Goal: Information Seeking & Learning: Learn about a topic

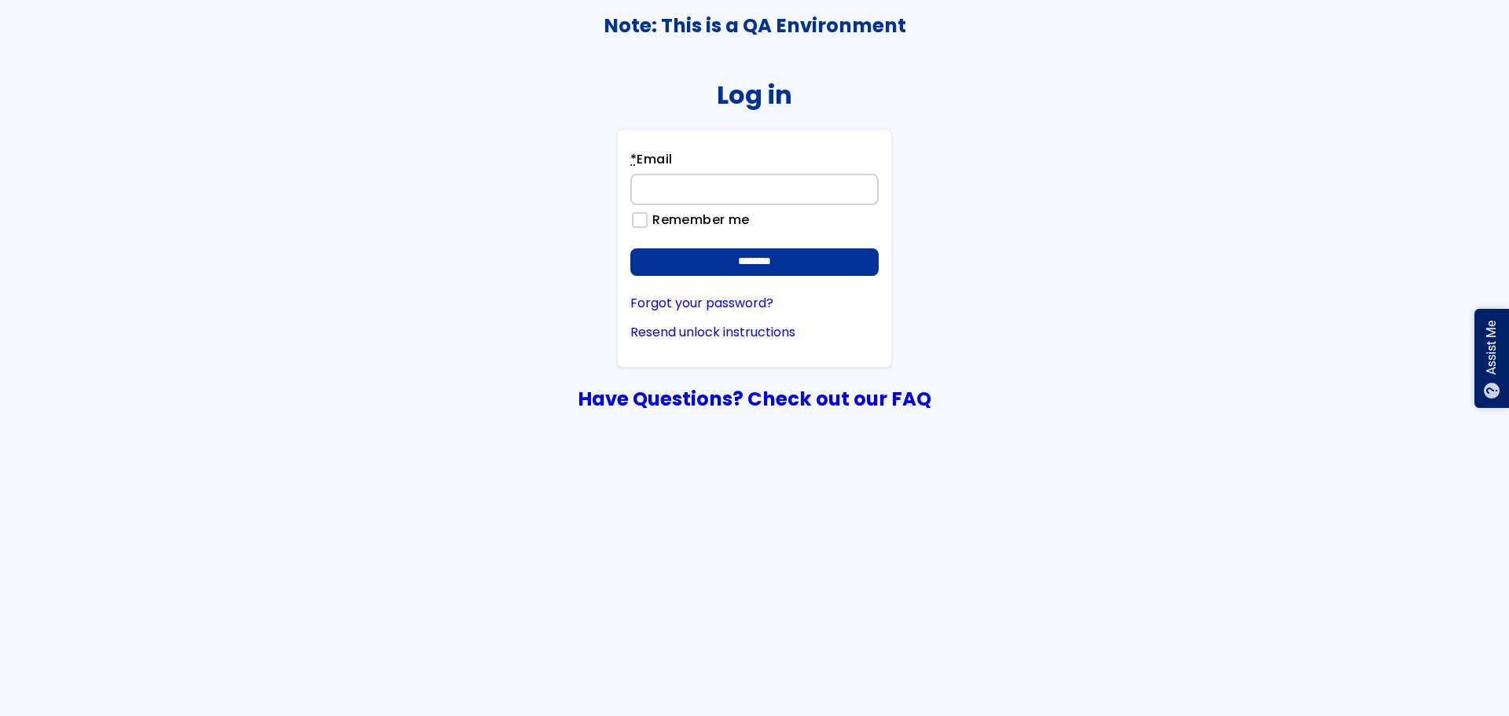
click at [654, 186] on input "* Email" at bounding box center [754, 189] width 248 height 31
type input "**********"
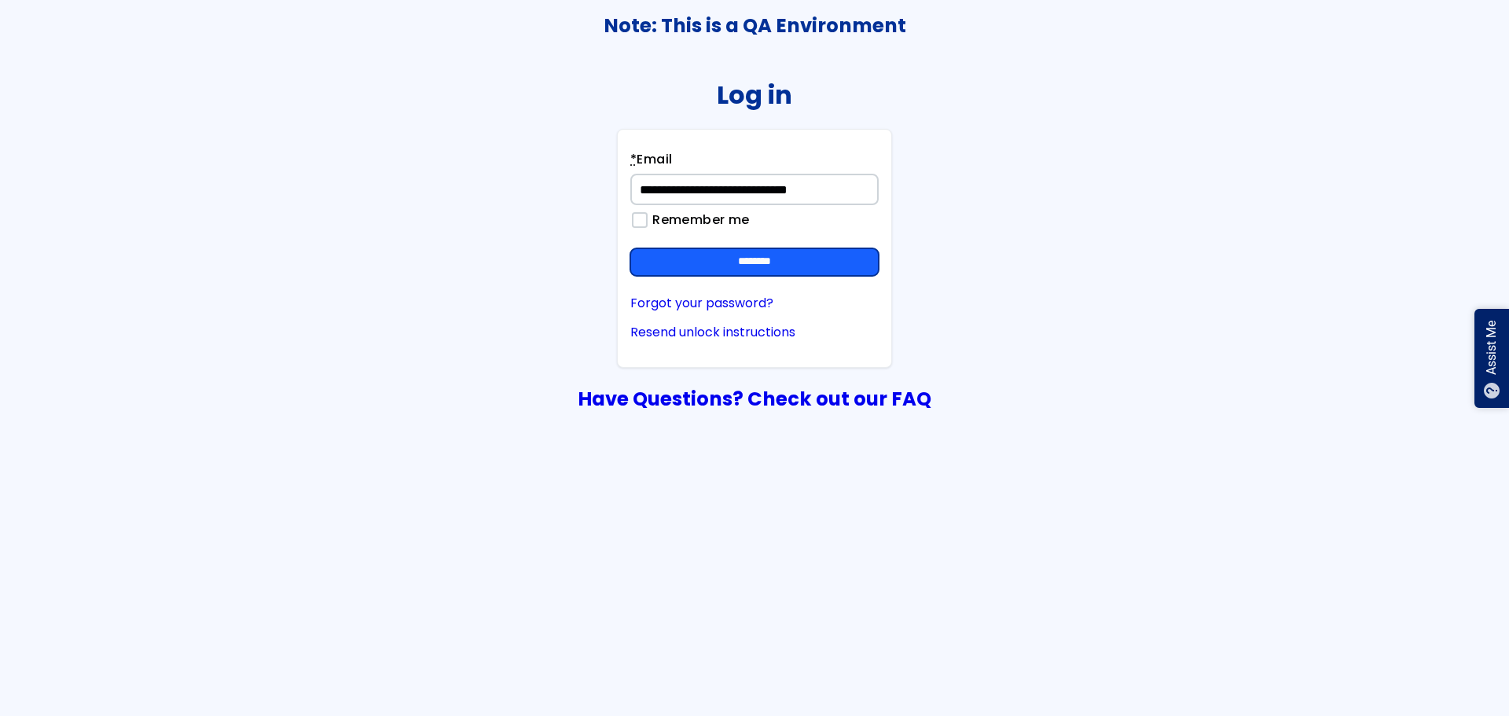
click at [738, 261] on input "********" at bounding box center [754, 262] width 248 height 28
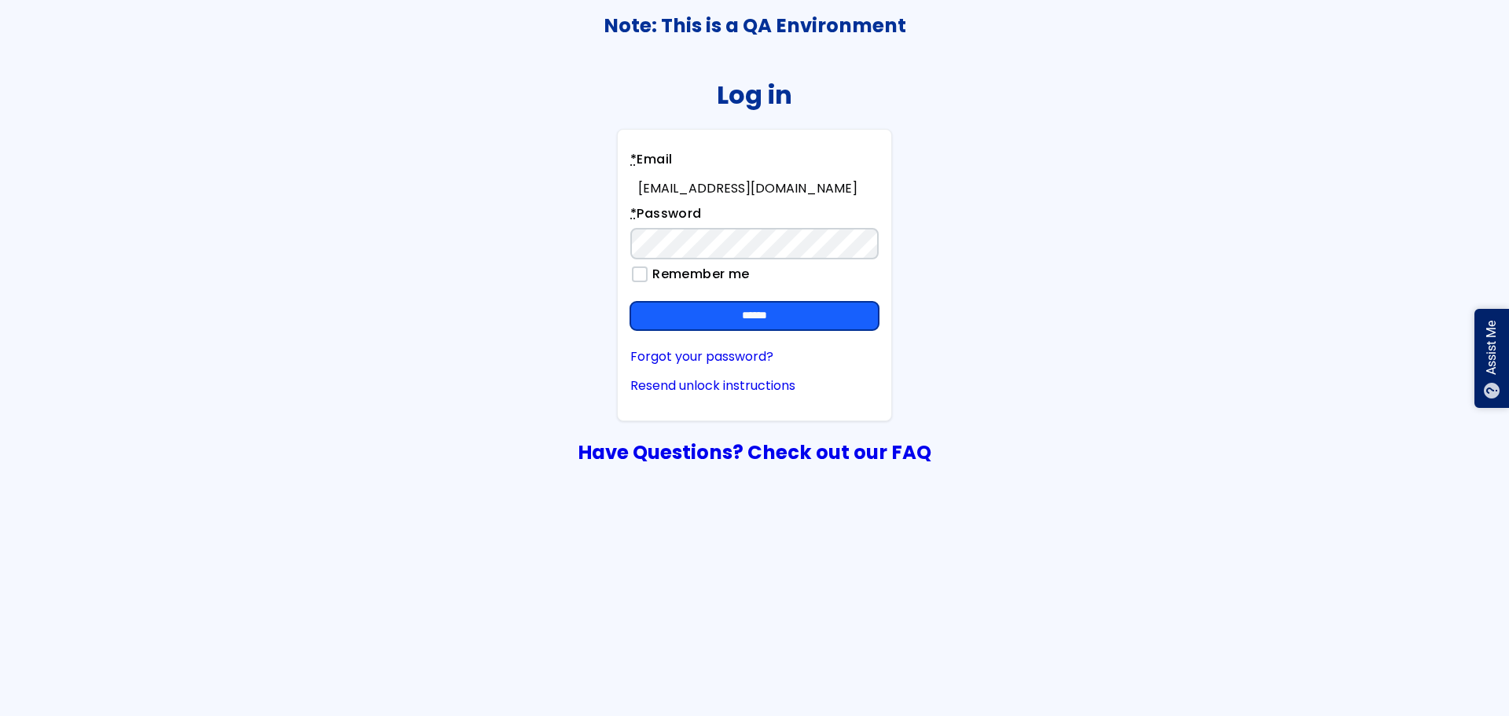
click at [754, 310] on input "******" at bounding box center [754, 316] width 248 height 28
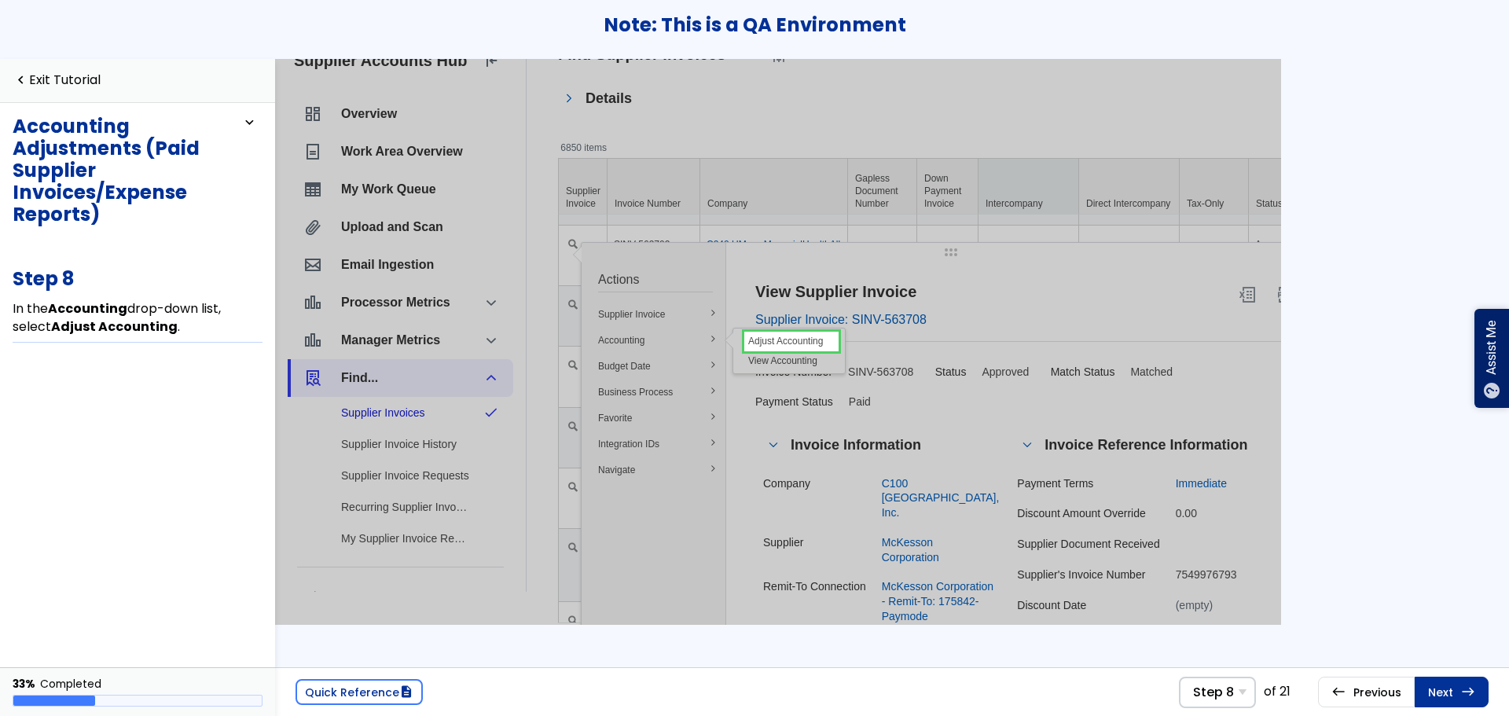
scroll to position [246, 0]
click at [1024, 204] on span "Intercompany" at bounding box center [1029, 202] width 86 height 13
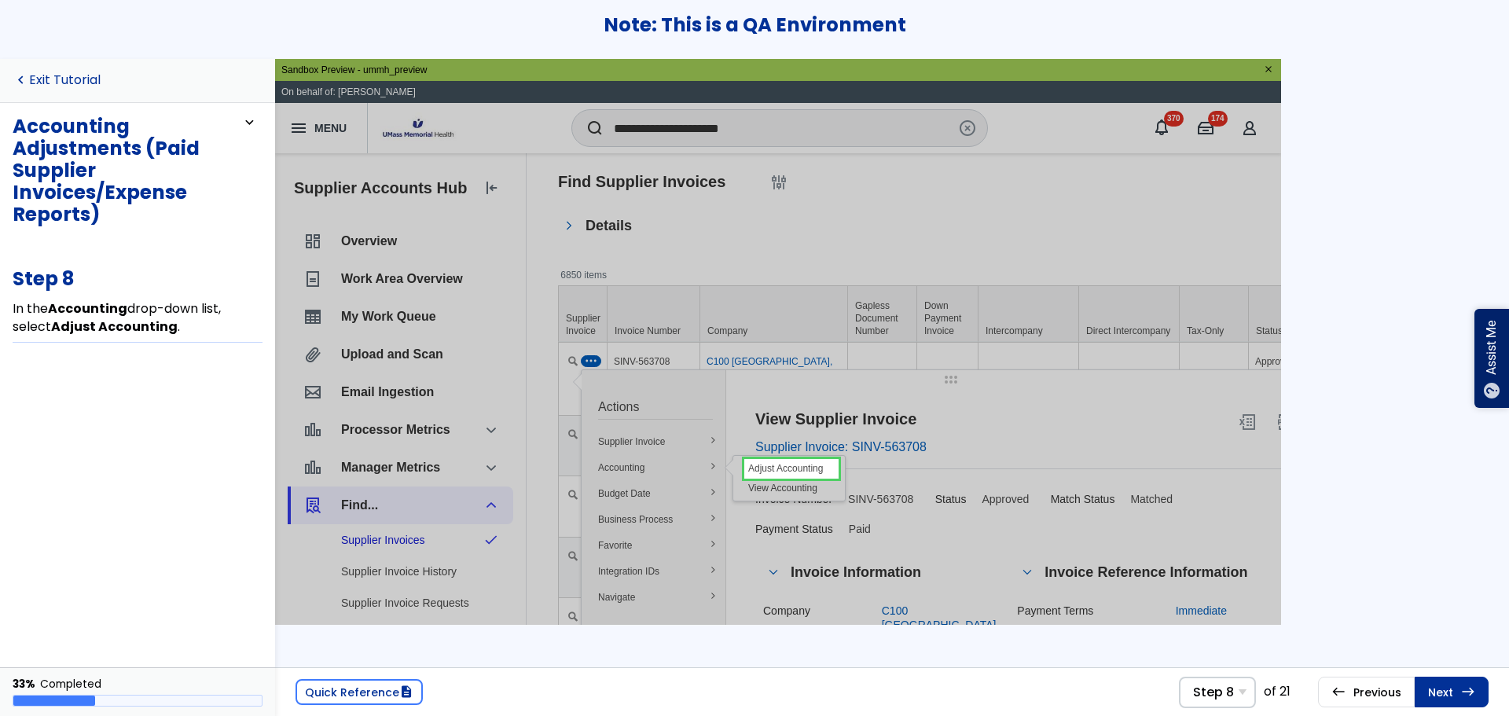
click at [59, 85] on link "navigate_before Exit Tutorial" at bounding box center [57, 80] width 88 height 15
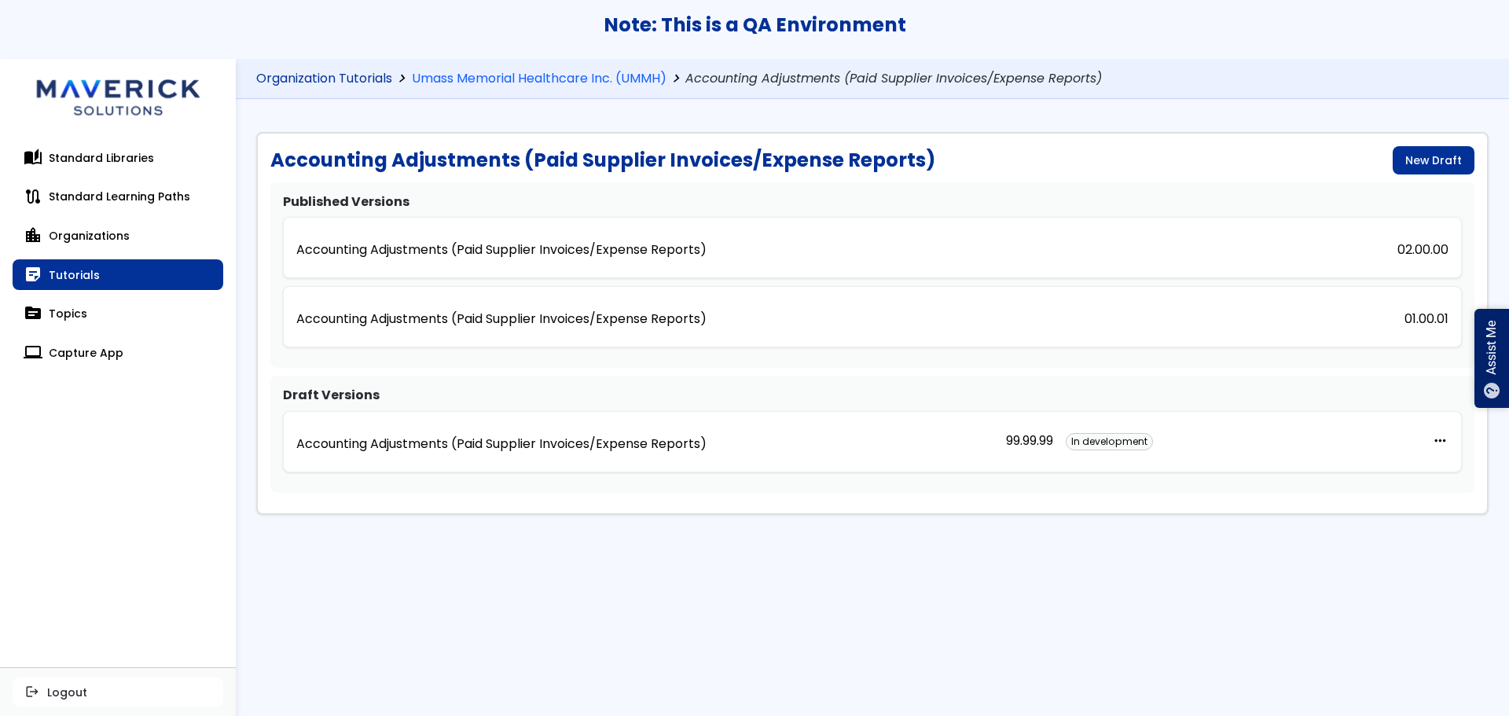
click at [357, 77] on link "Organization Tutorials" at bounding box center [324, 79] width 136 height 15
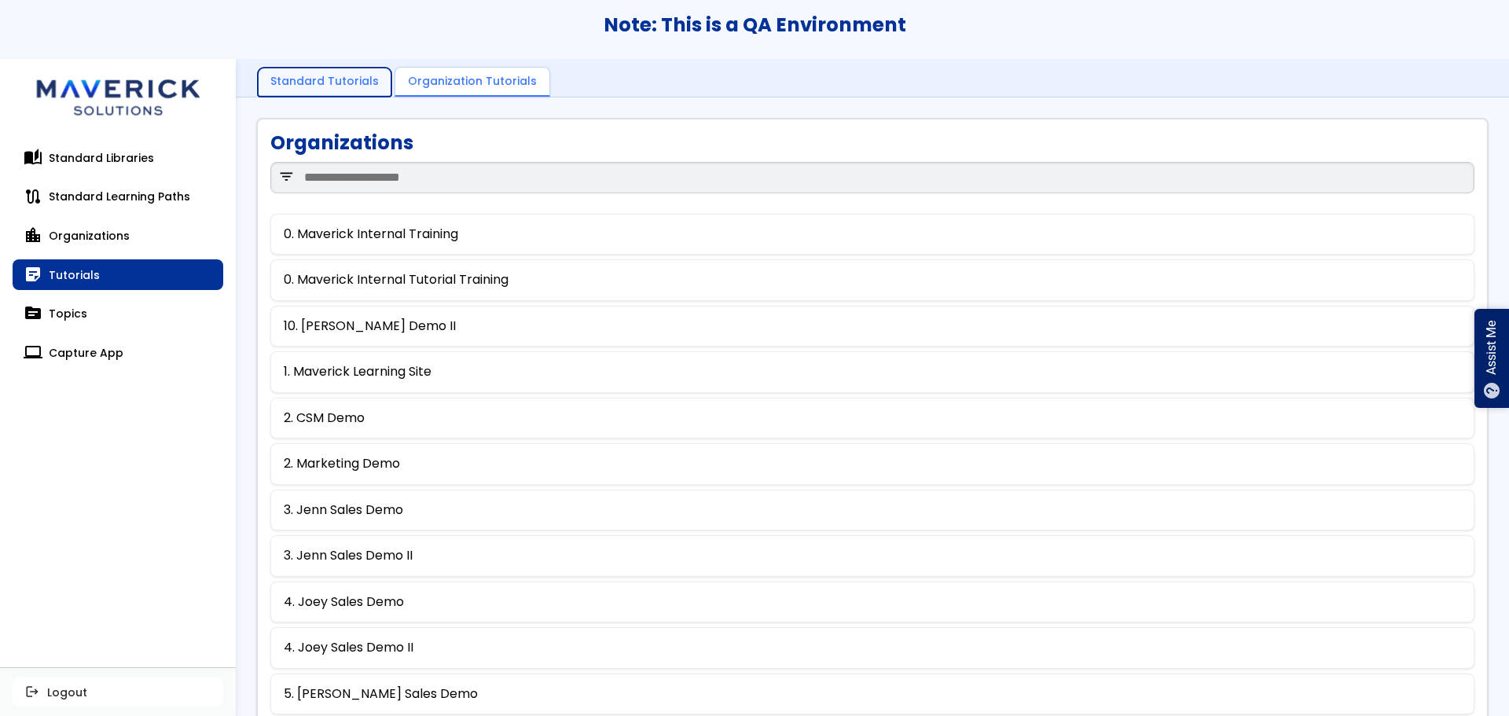
click at [344, 86] on link "Standard Tutorials" at bounding box center [325, 83] width 134 height 30
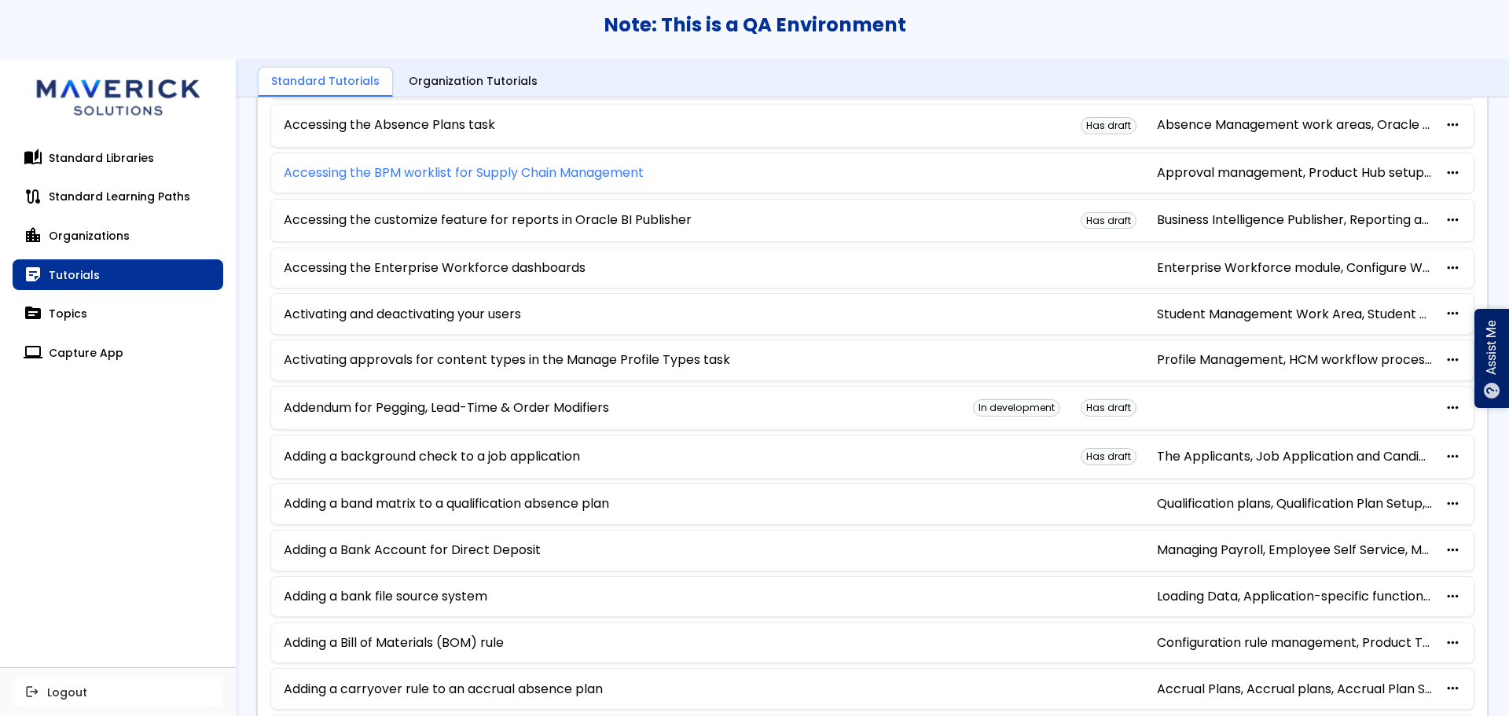
scroll to position [312, 0]
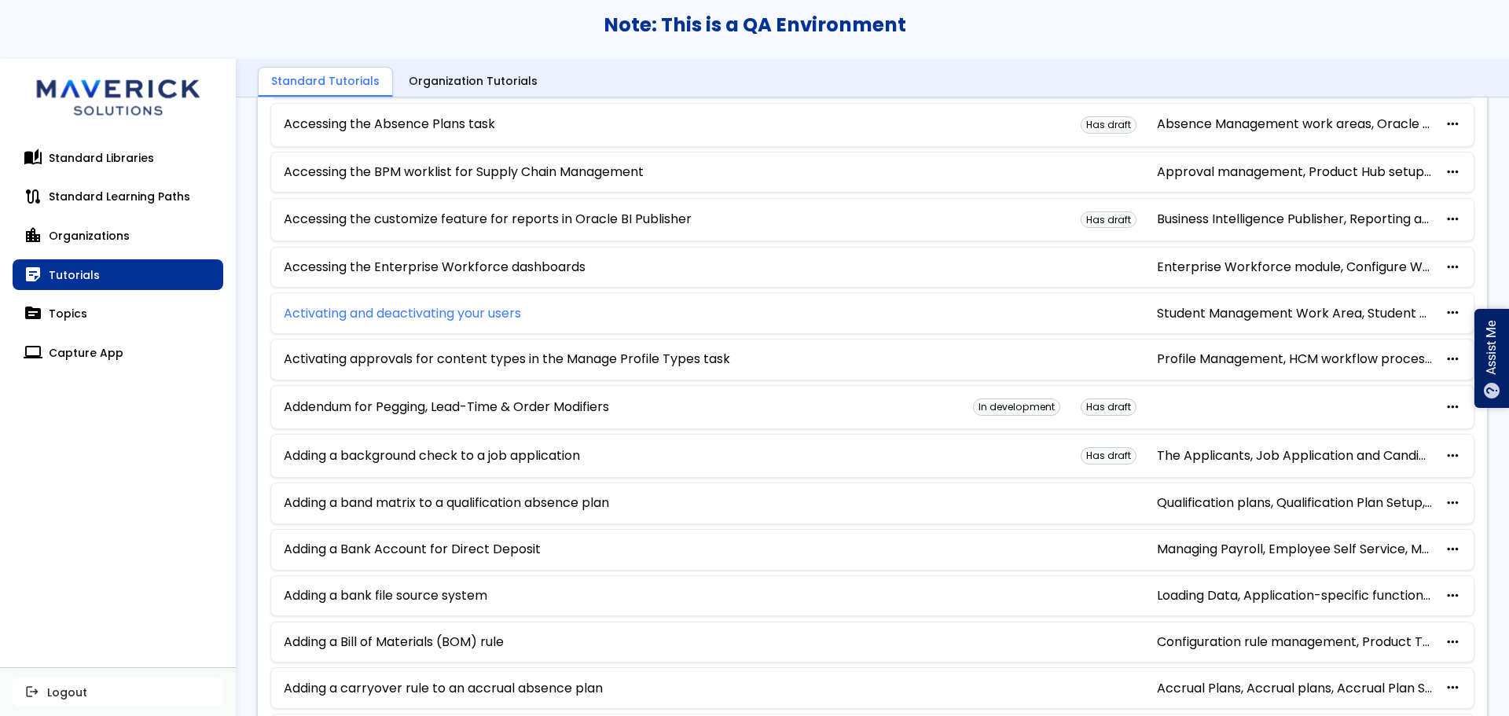
click at [439, 313] on link "Activating and deactivating your users" at bounding box center [402, 313] width 237 height 14
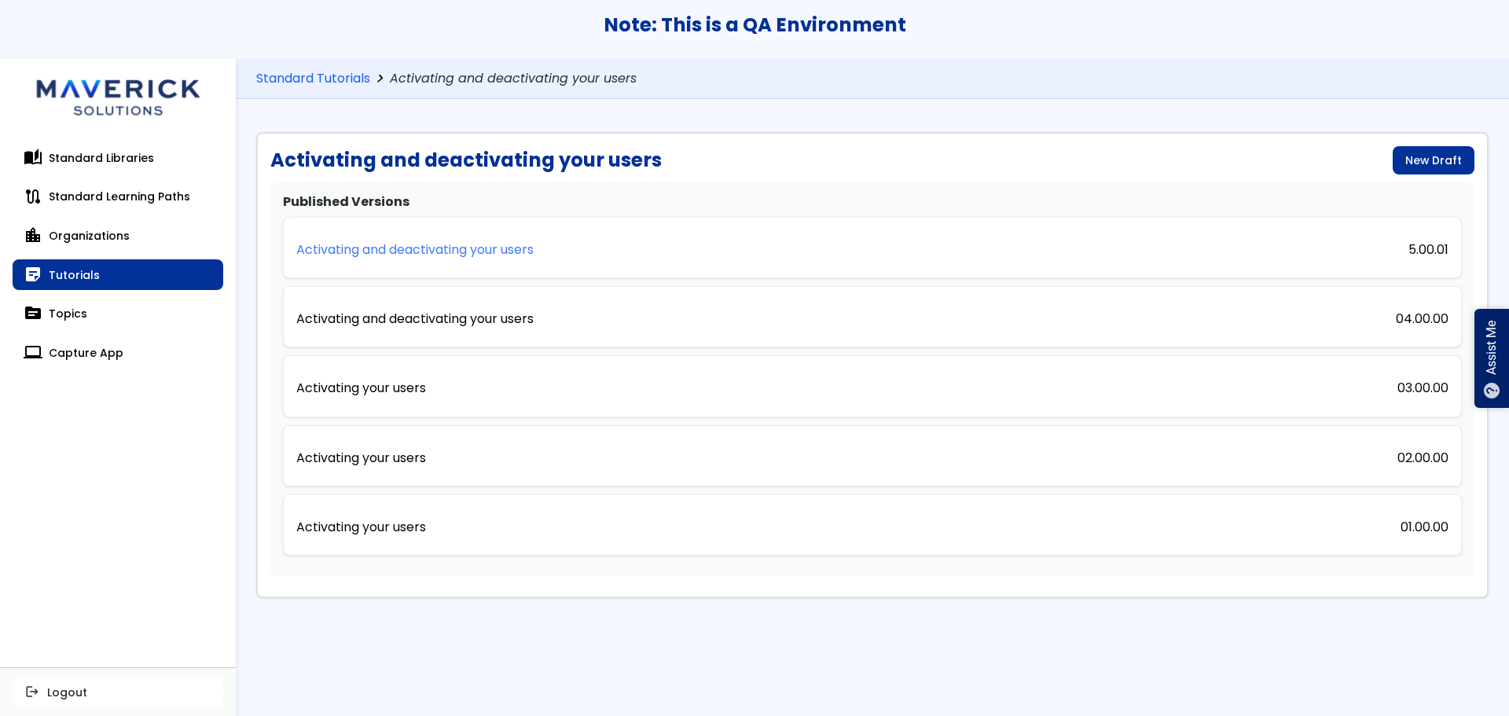
click at [469, 250] on p "Activating and deactivating your users" at bounding box center [414, 250] width 237 height 14
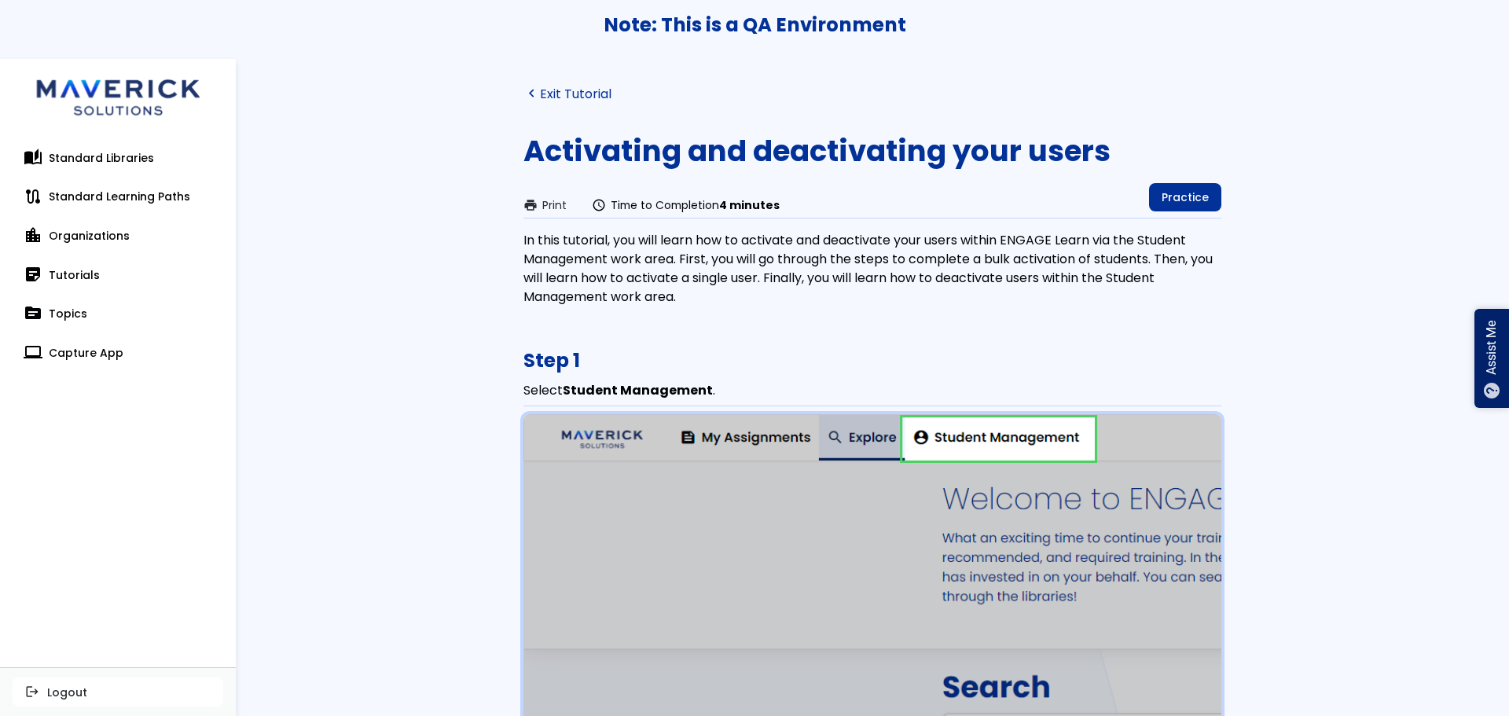
click at [555, 92] on link "navigate_before Exit Tutorial" at bounding box center [567, 93] width 88 height 15
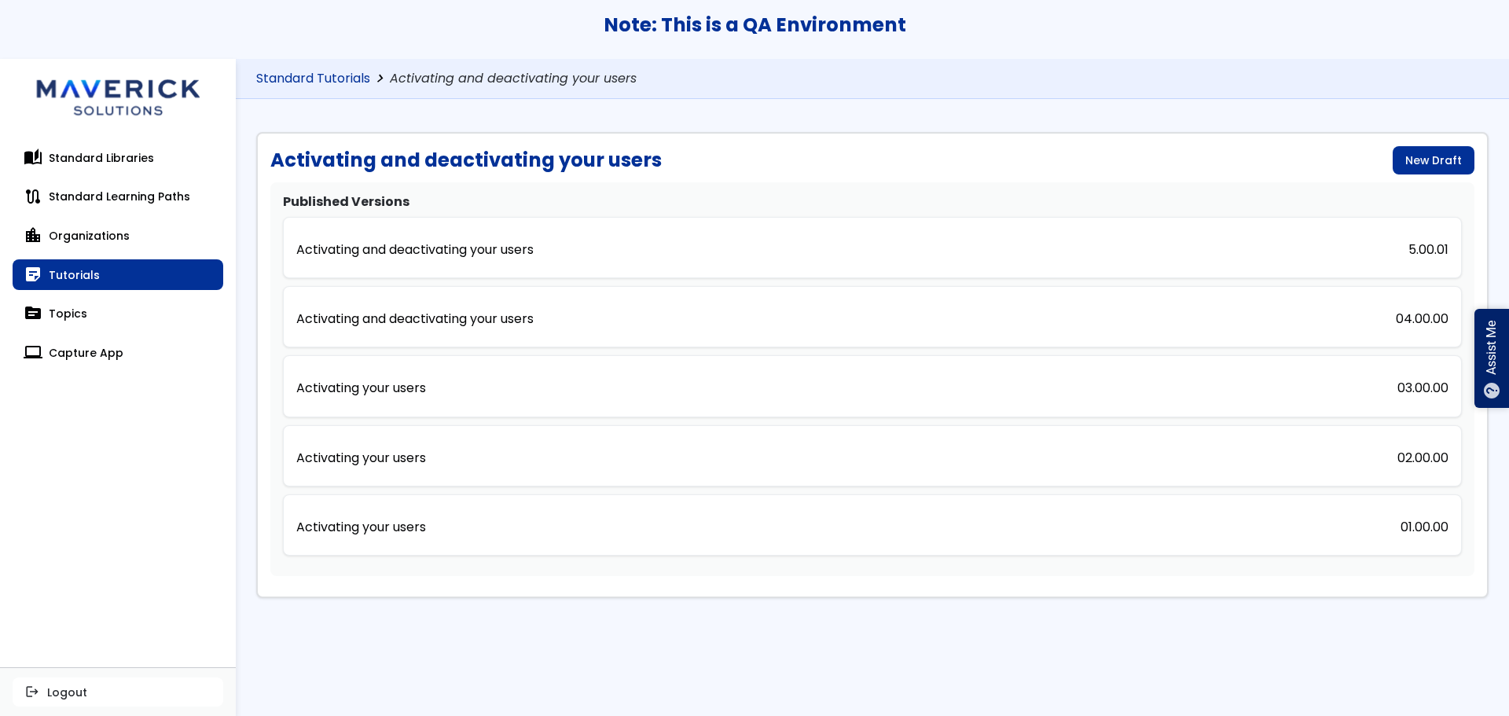
click at [350, 77] on link "Standard Tutorials" at bounding box center [313, 79] width 114 height 15
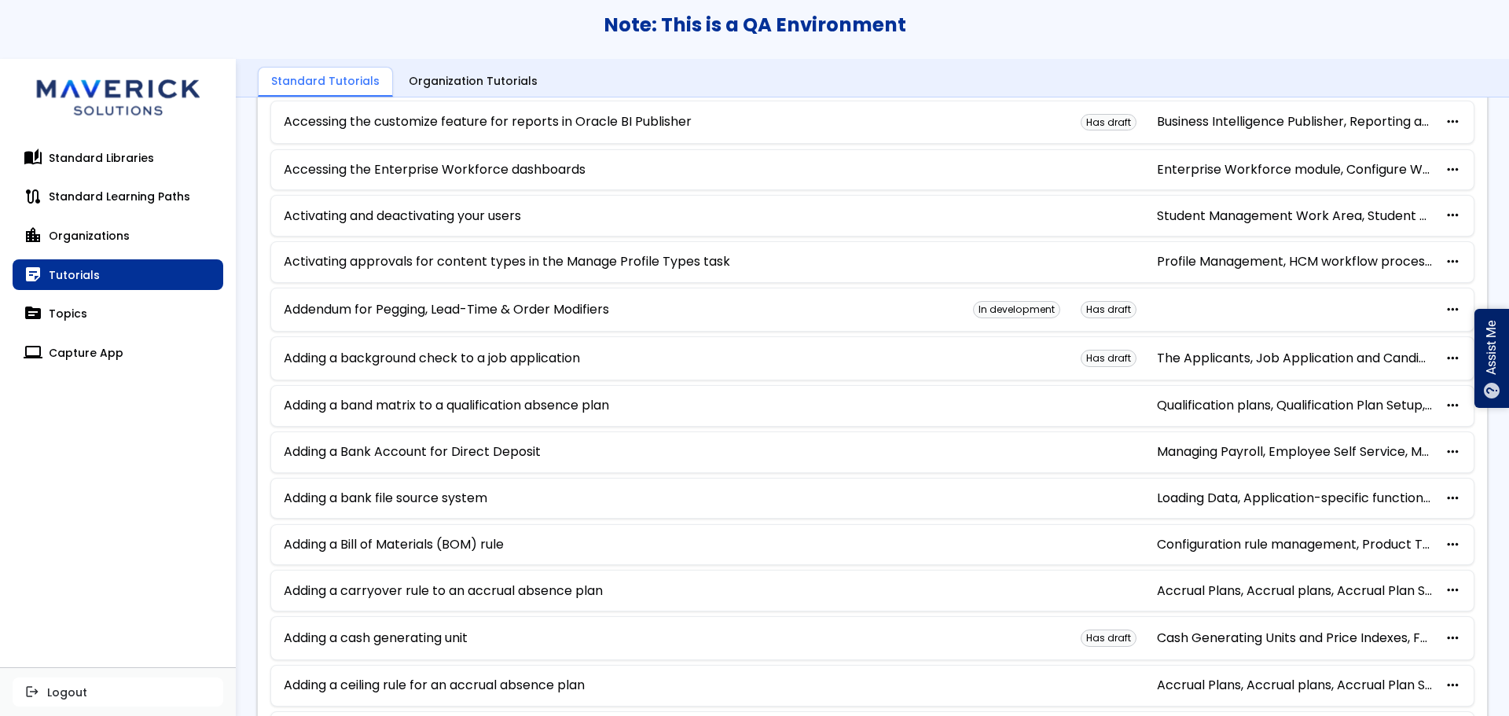
scroll to position [763, 0]
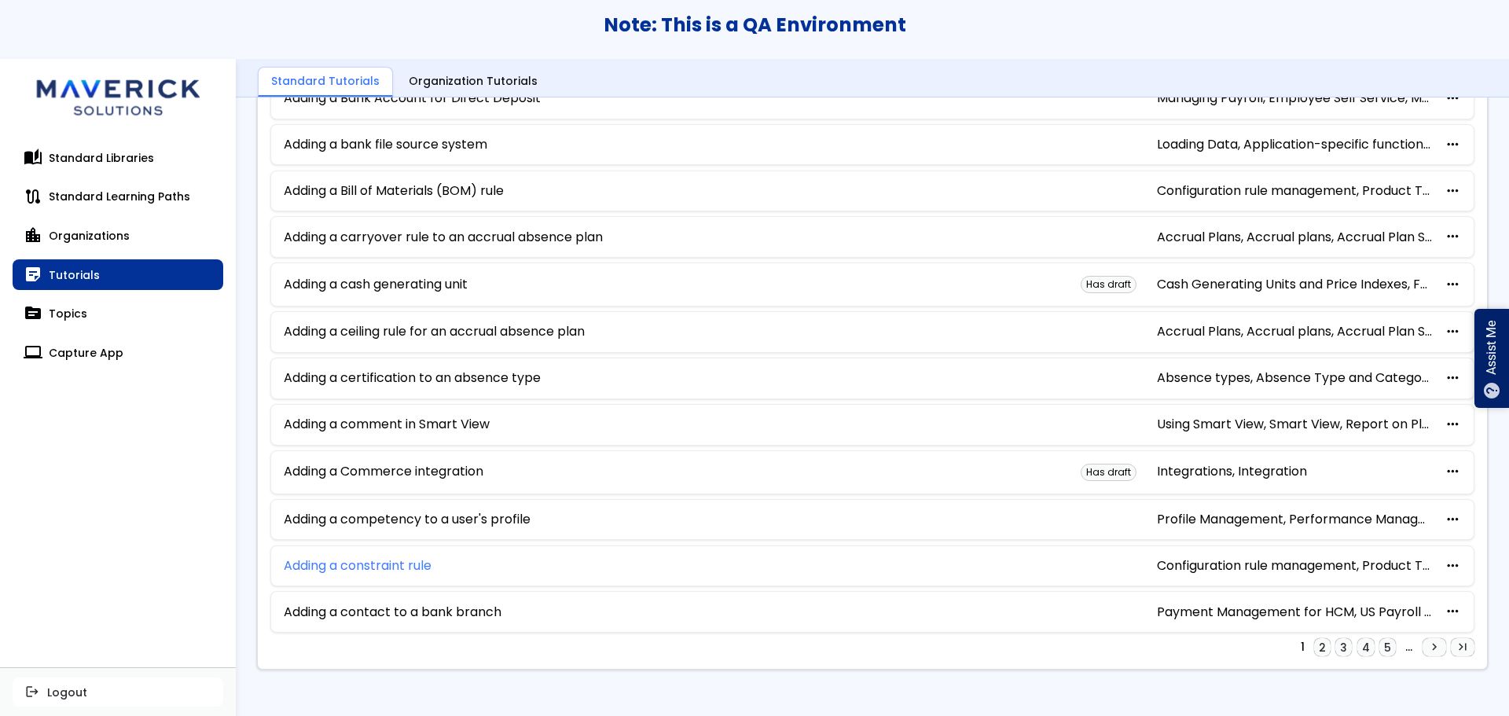
click at [406, 569] on link "Adding a constraint rule" at bounding box center [358, 566] width 148 height 14
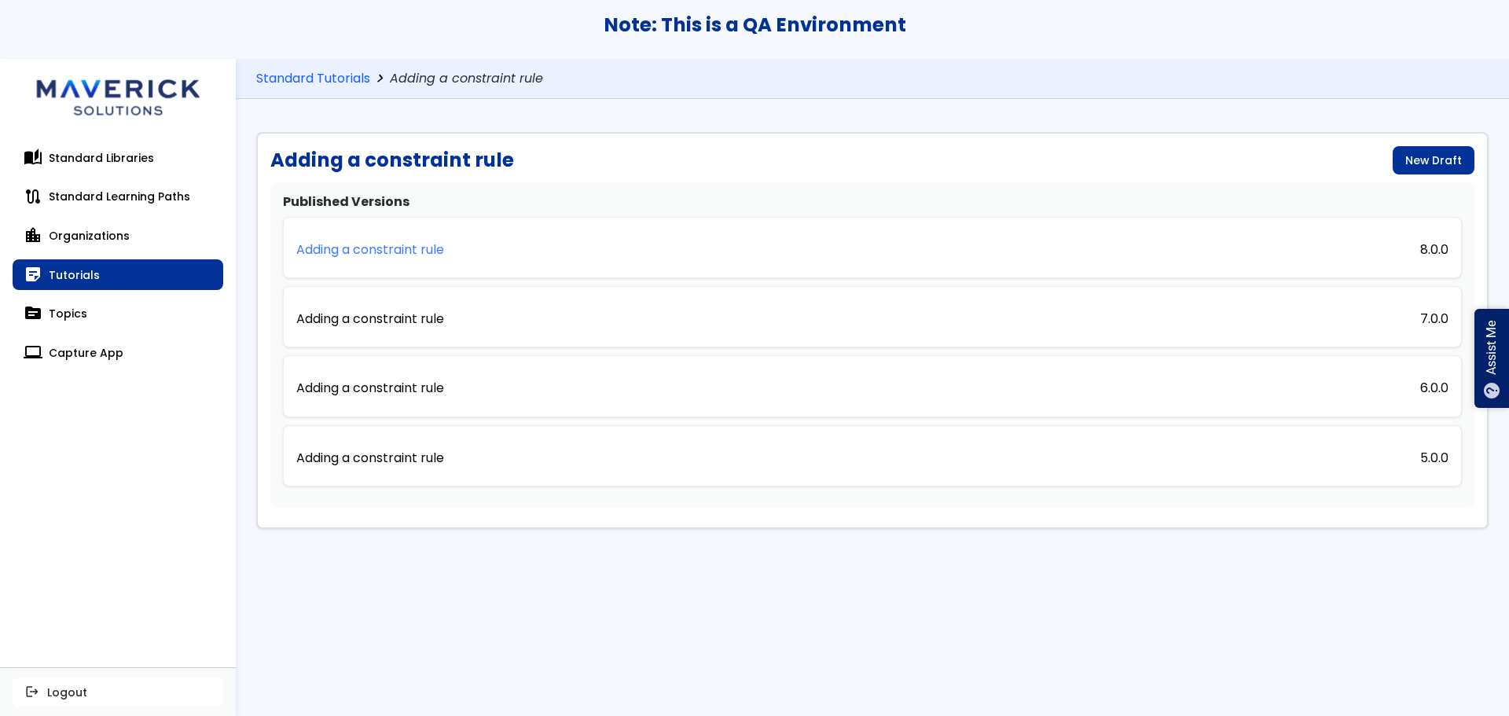
click at [422, 255] on p "Adding a constraint rule" at bounding box center [370, 250] width 148 height 14
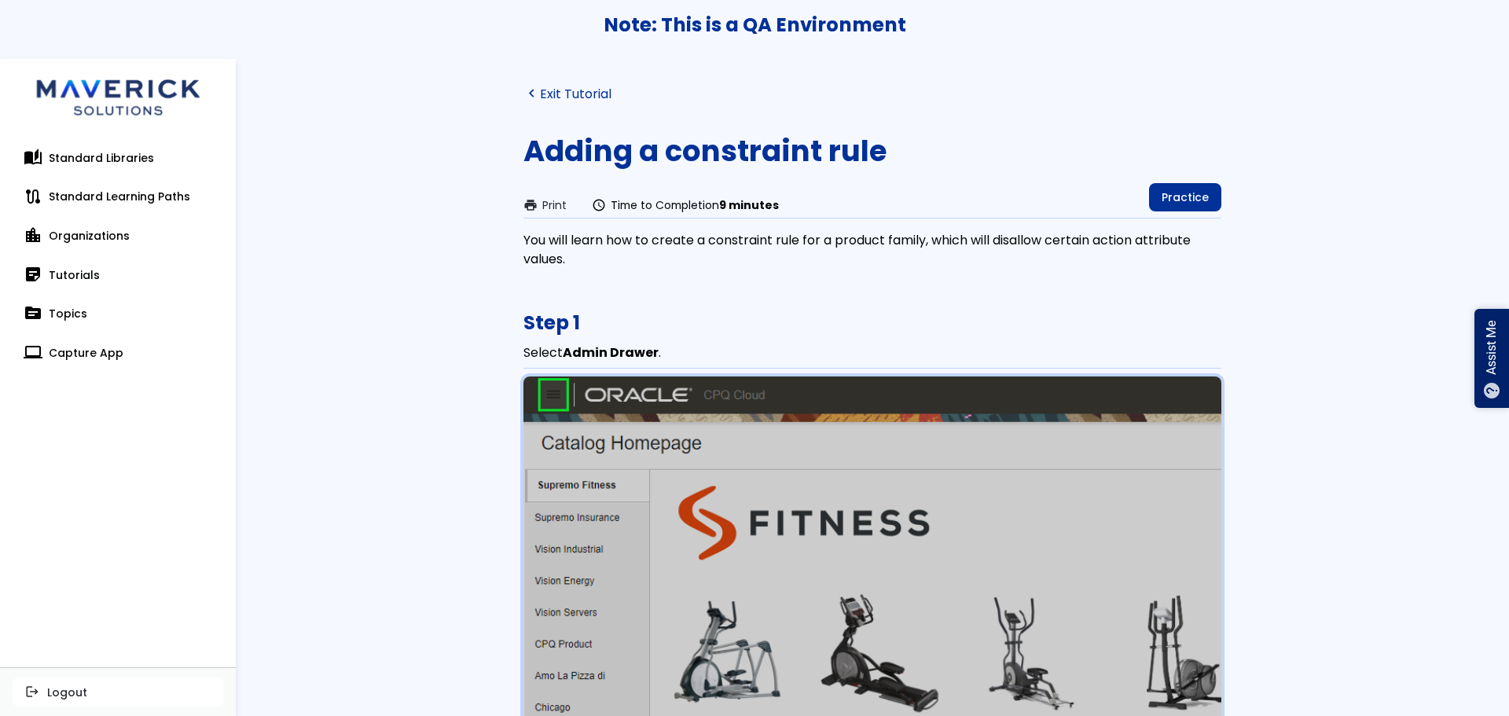
click at [563, 89] on link "navigate_before Exit Tutorial" at bounding box center [567, 93] width 88 height 15
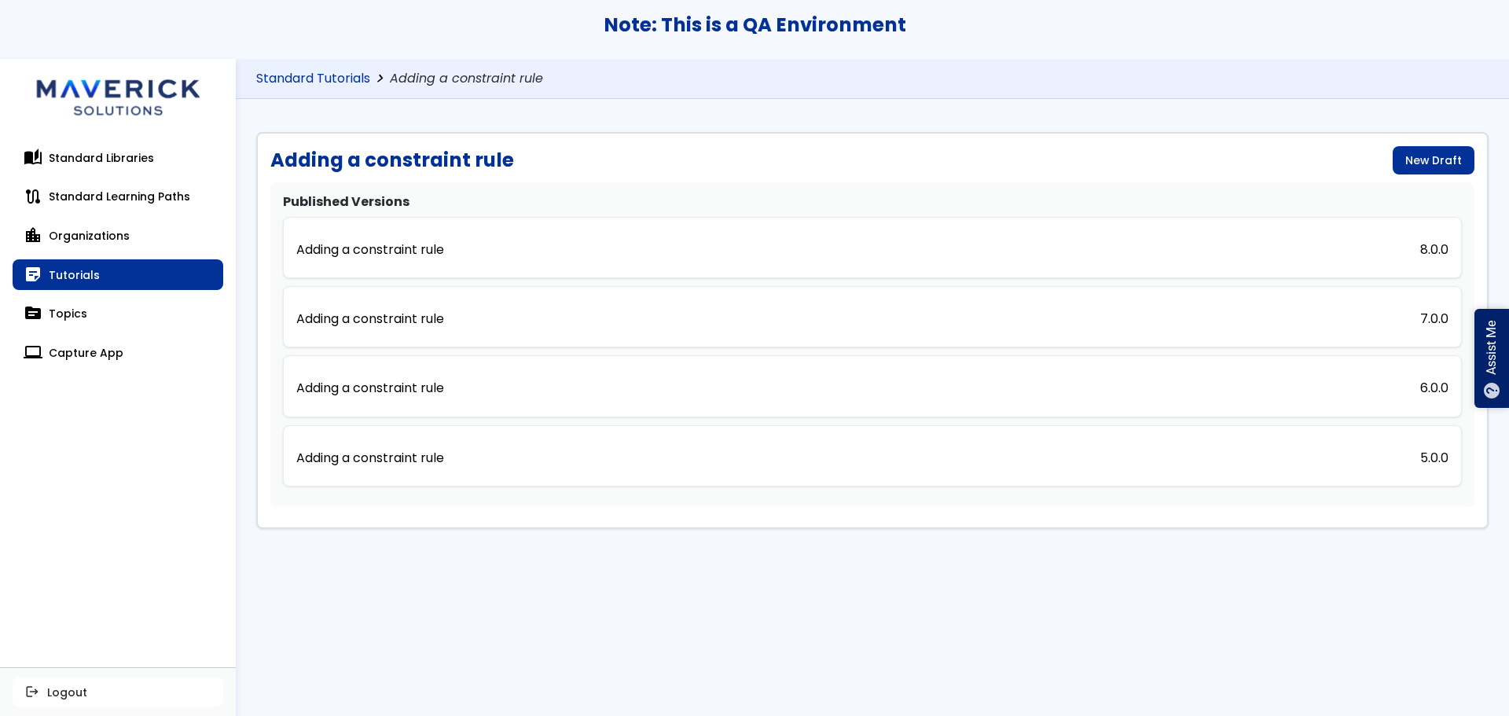
click at [332, 85] on link "Standard Tutorials" at bounding box center [313, 79] width 114 height 15
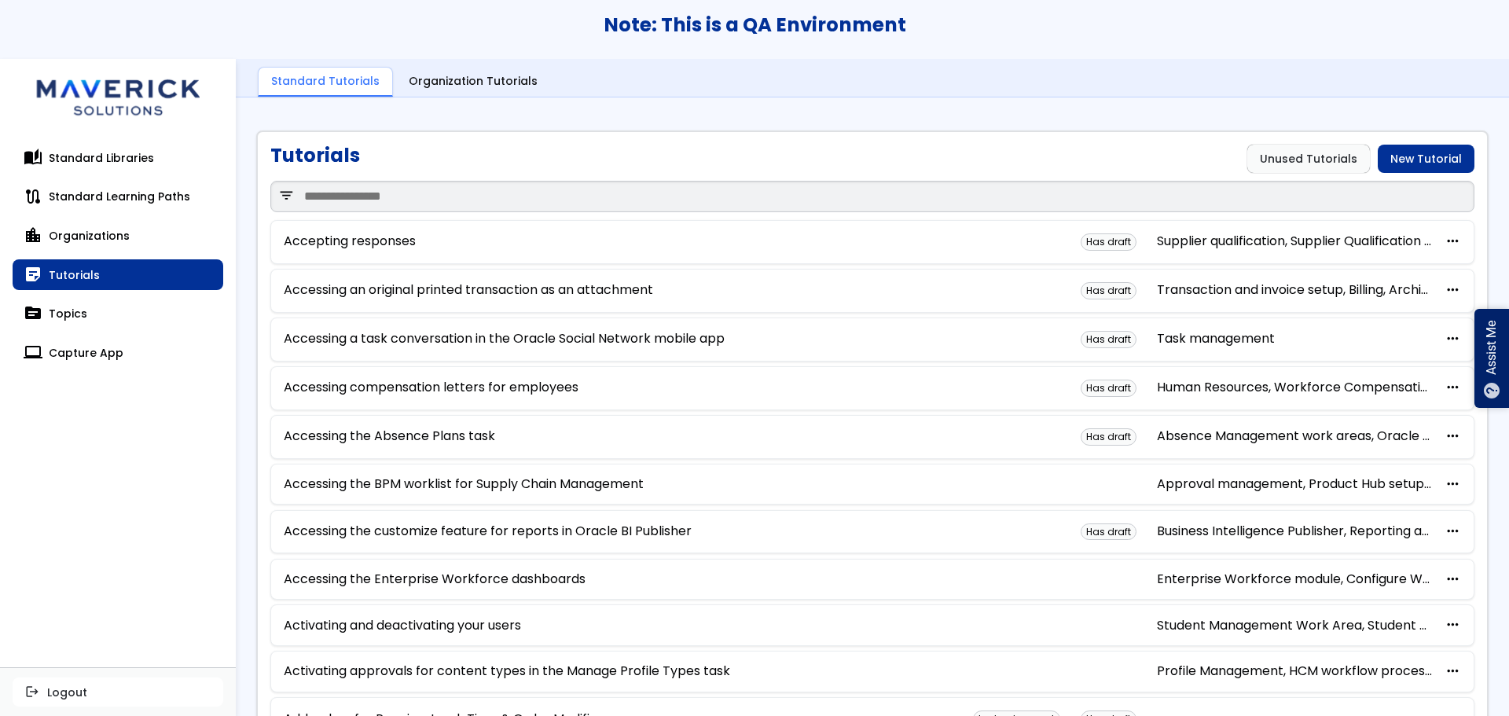
click at [1184, 395] on div "Has draft Human Resources, Workforce Compensation Worksheets, Workforce compens…" at bounding box center [1271, 388] width 380 height 17
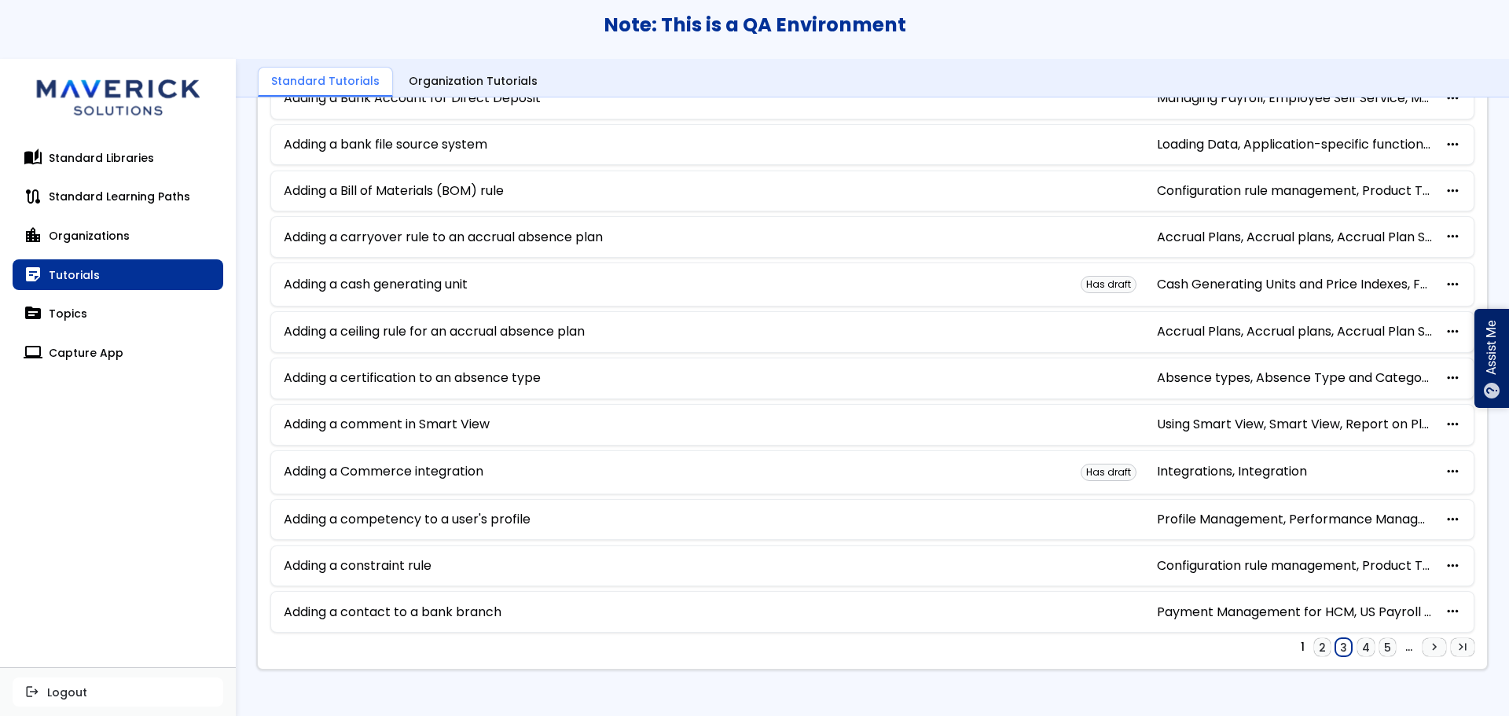
click at [1339, 652] on link "3" at bounding box center [1343, 647] width 17 height 19
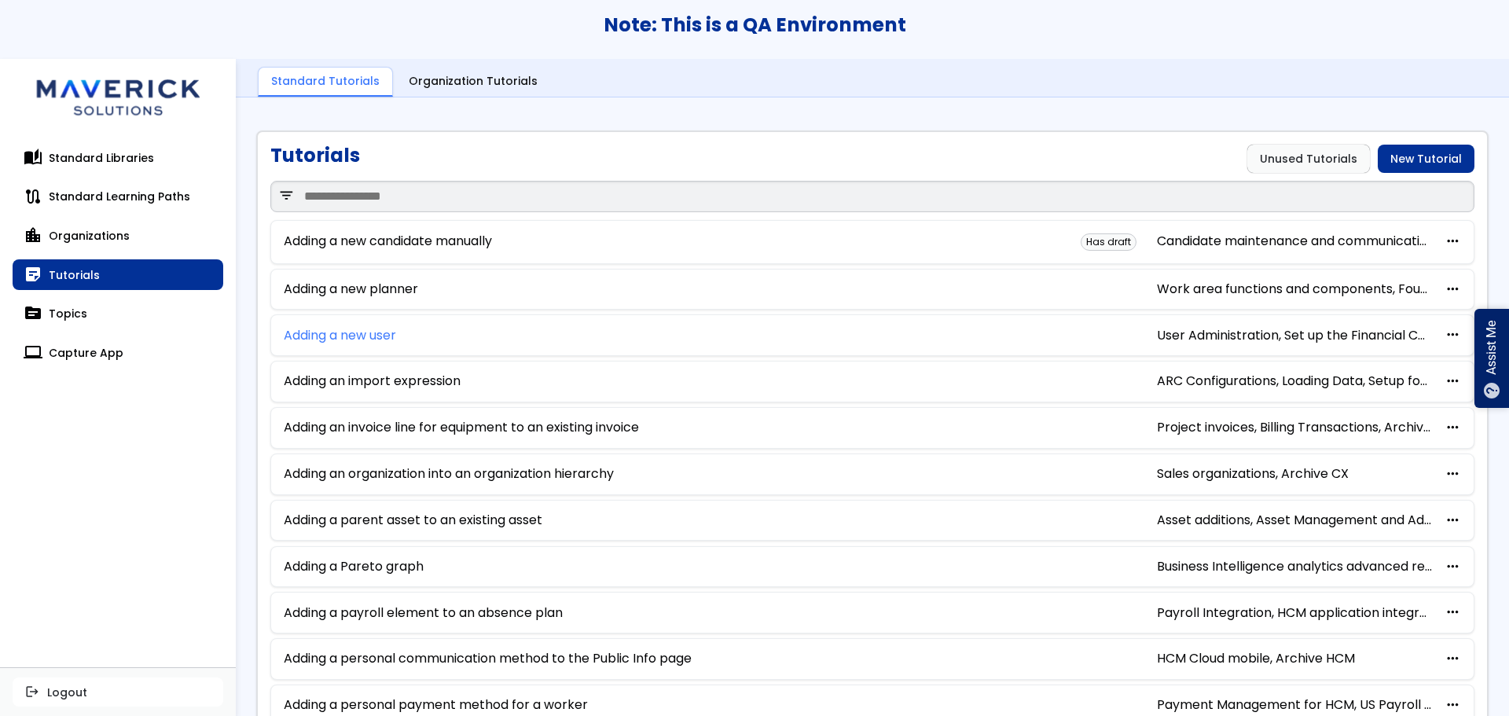
click at [388, 329] on link "Adding a new user" at bounding box center [340, 336] width 112 height 14
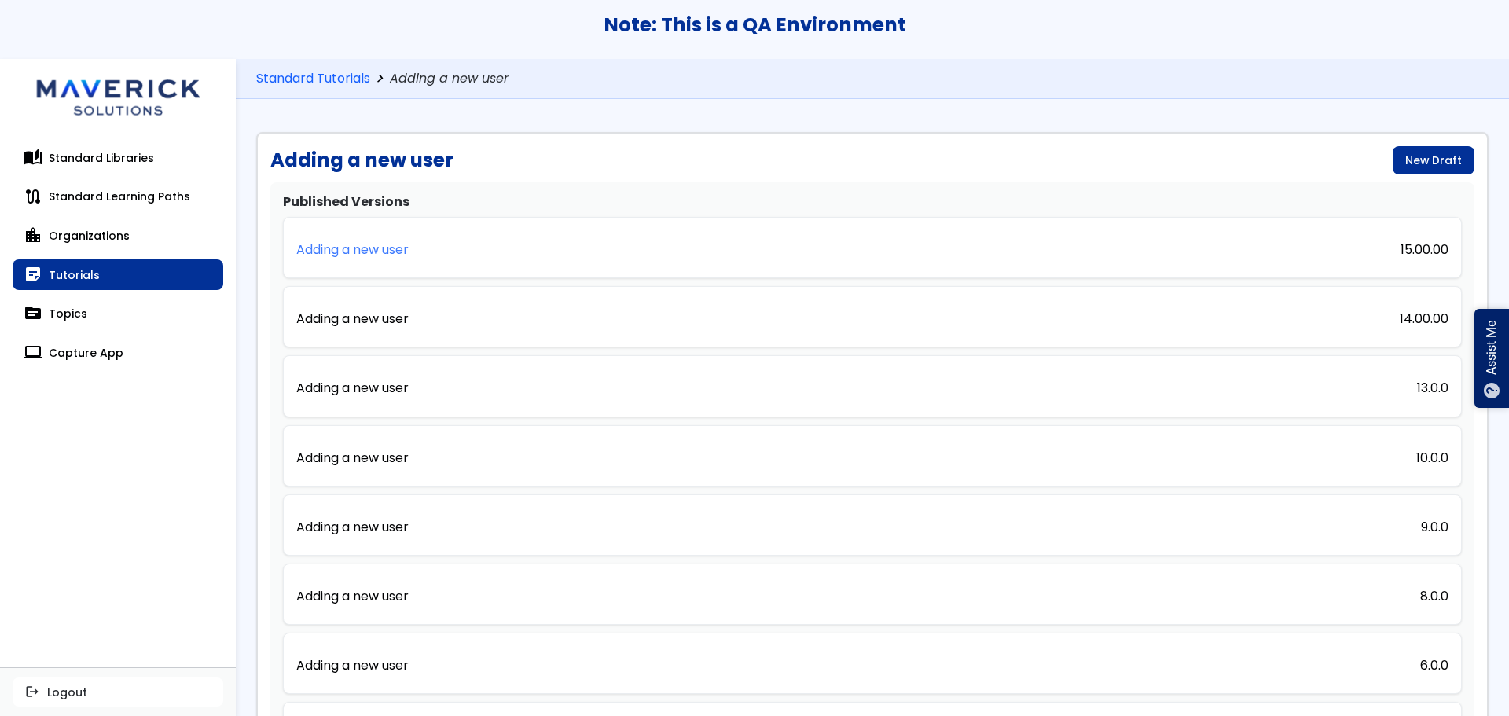
click at [404, 260] on link "Adding a new user" at bounding box center [352, 247] width 112 height 35
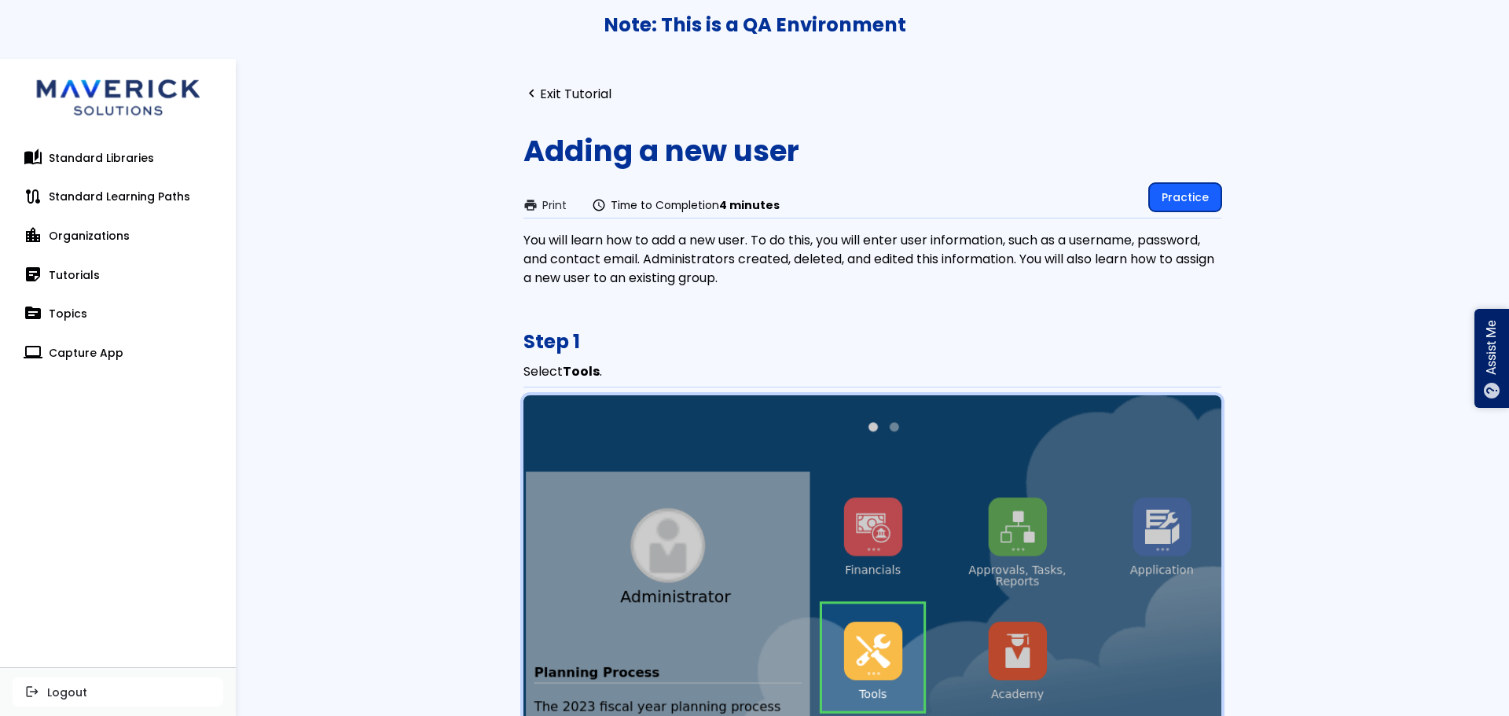
click at [1204, 191] on link "Practice" at bounding box center [1185, 197] width 72 height 28
click at [538, 97] on link "navigate_before Exit Tutorial" at bounding box center [567, 93] width 88 height 15
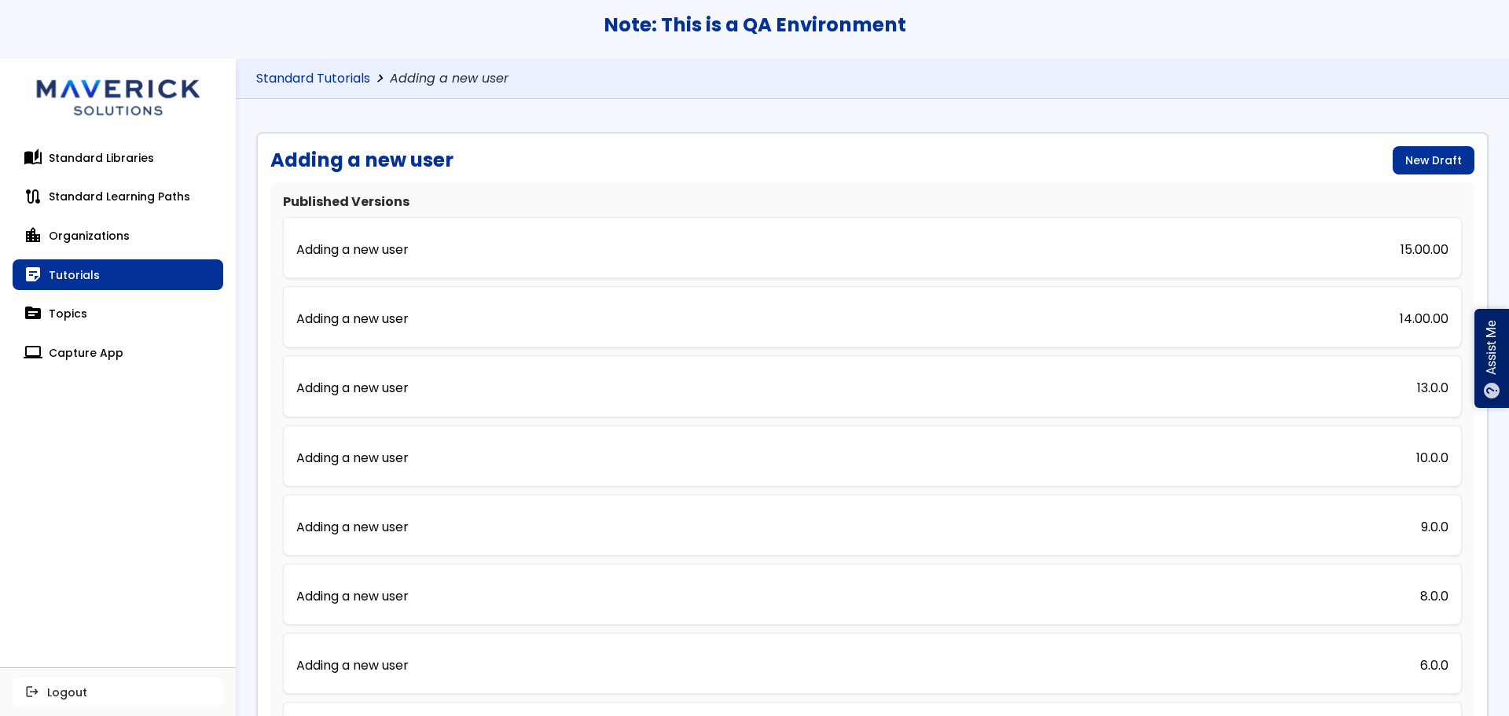
click at [342, 79] on link "Standard Tutorials" at bounding box center [313, 79] width 114 height 15
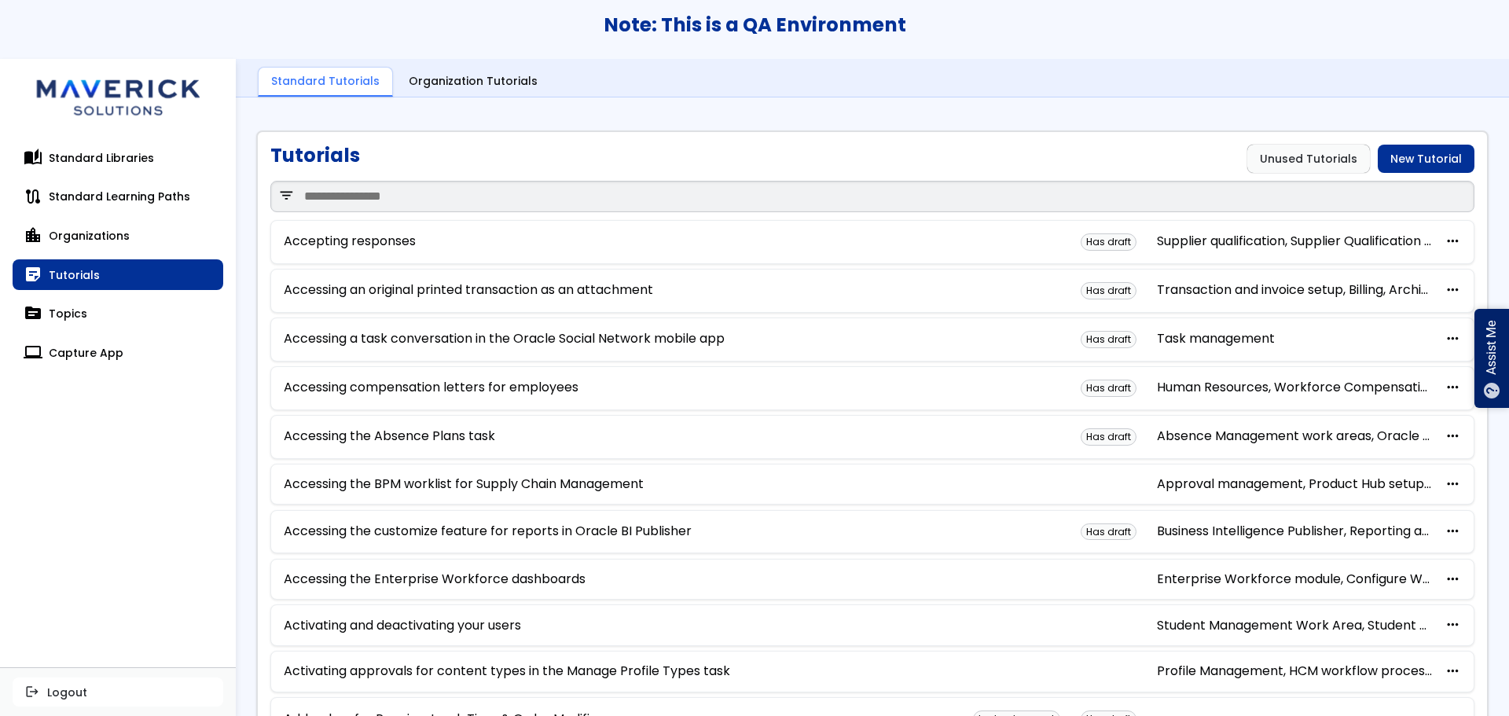
scroll to position [763, 0]
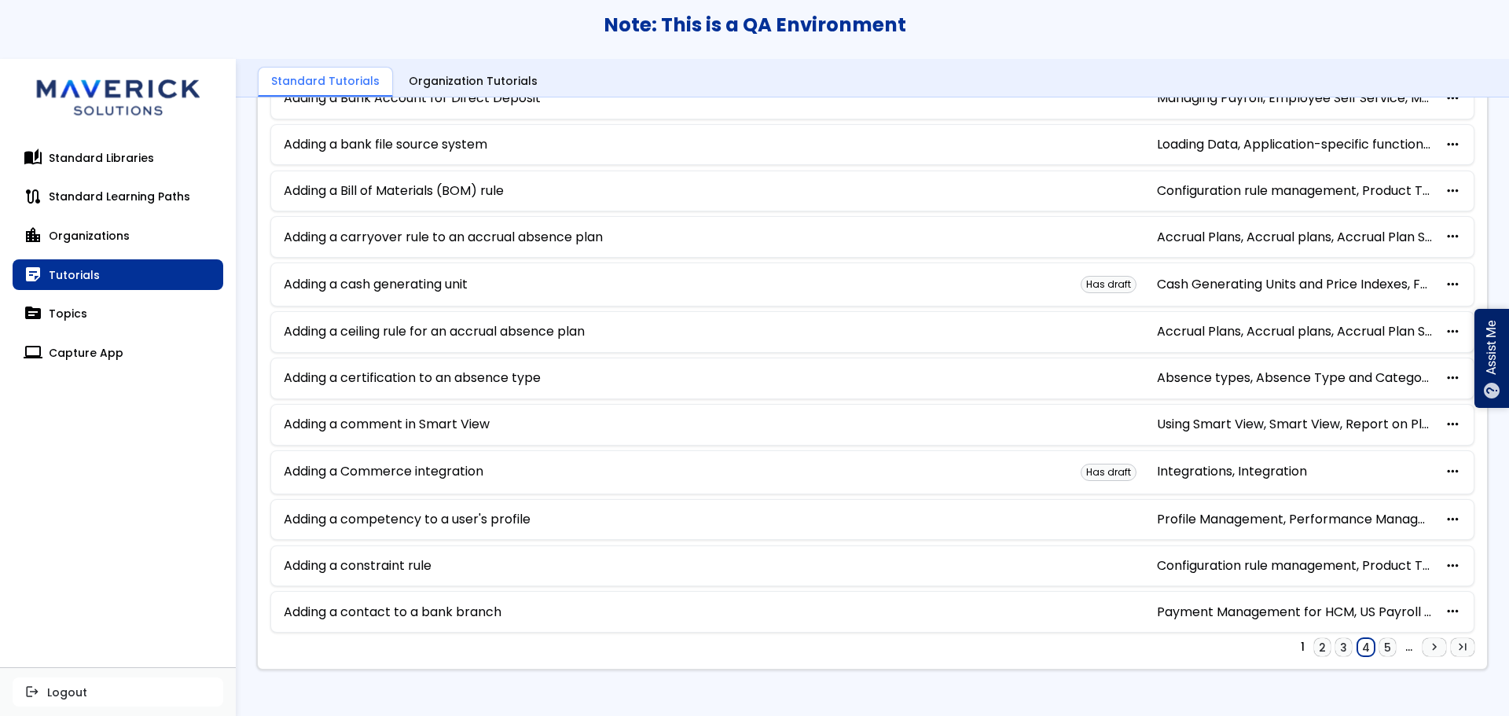
click at [1357, 650] on link "4" at bounding box center [1365, 647] width 17 height 19
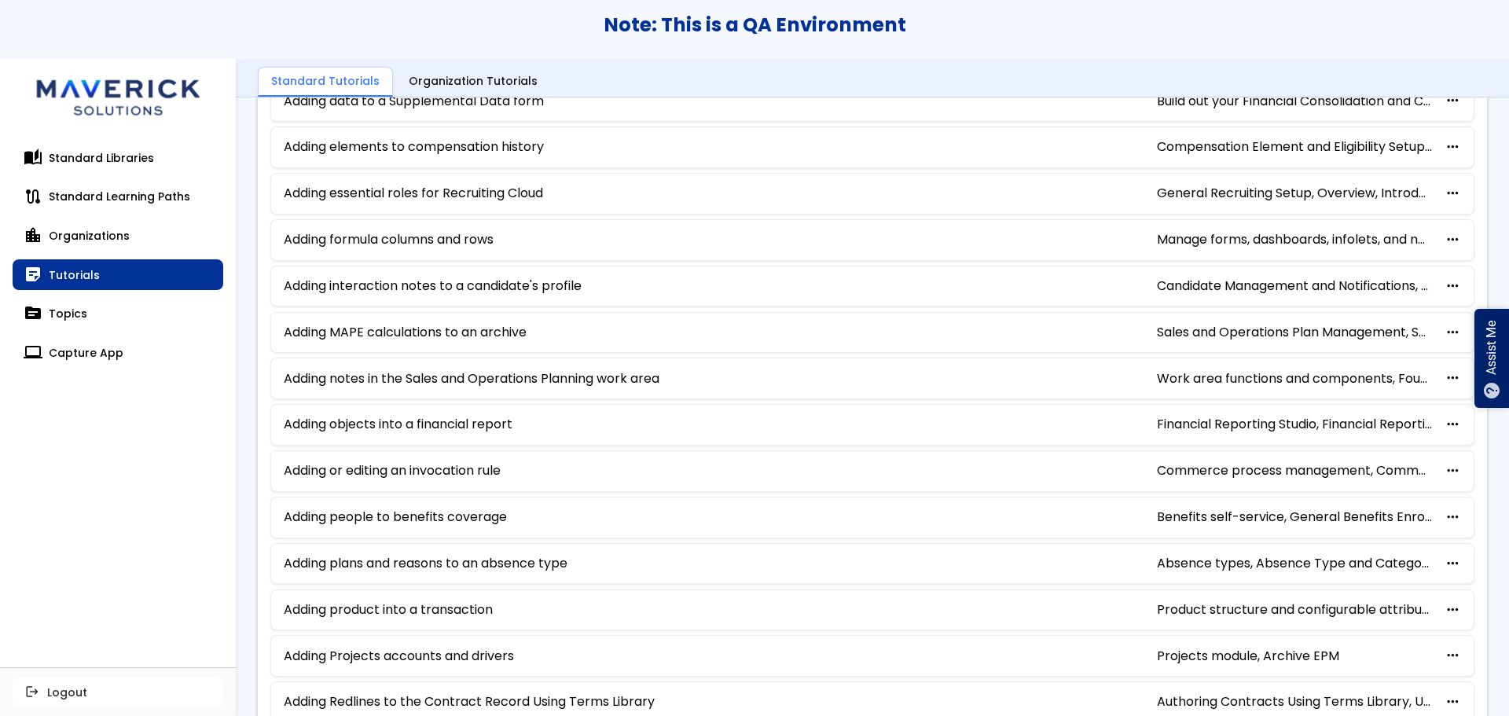
scroll to position [671, 0]
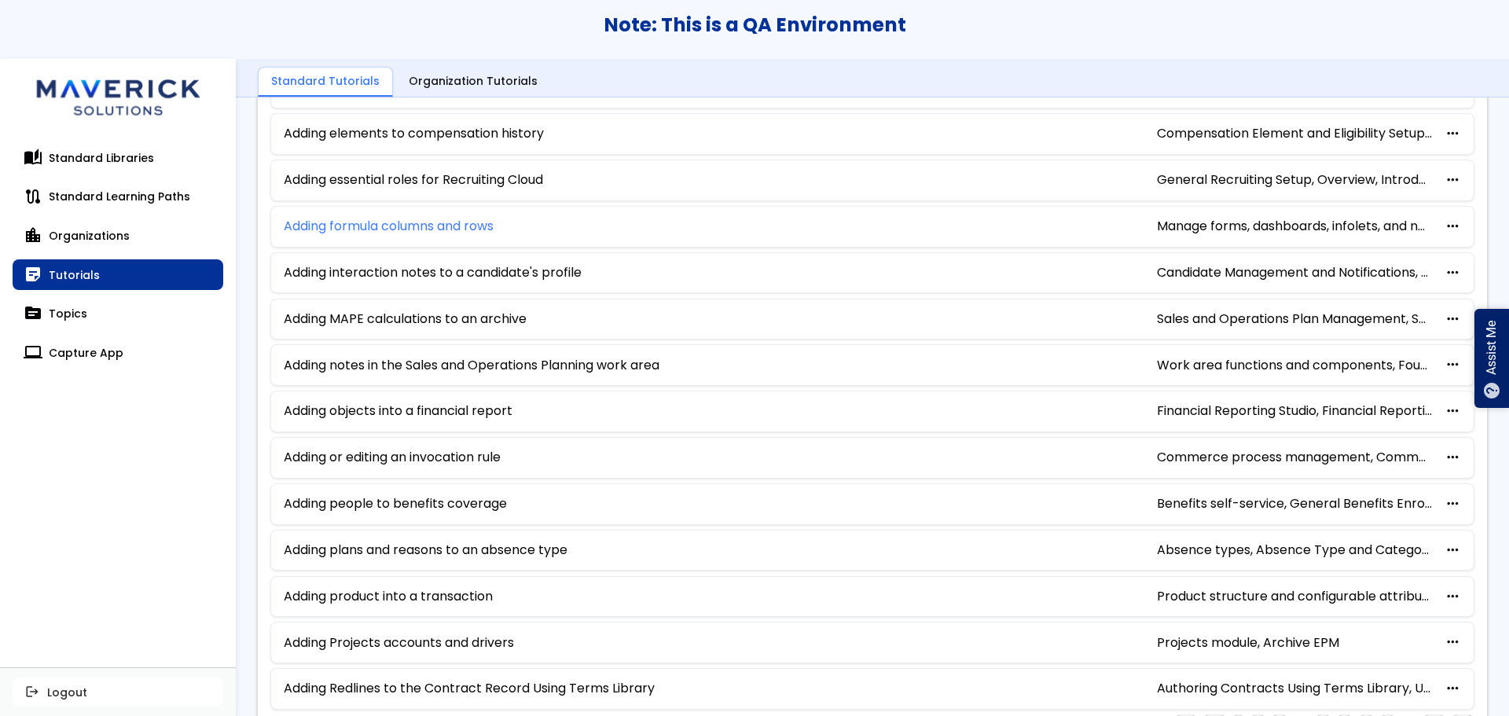
click at [471, 220] on link "Adding formula columns and rows" at bounding box center [389, 226] width 210 height 14
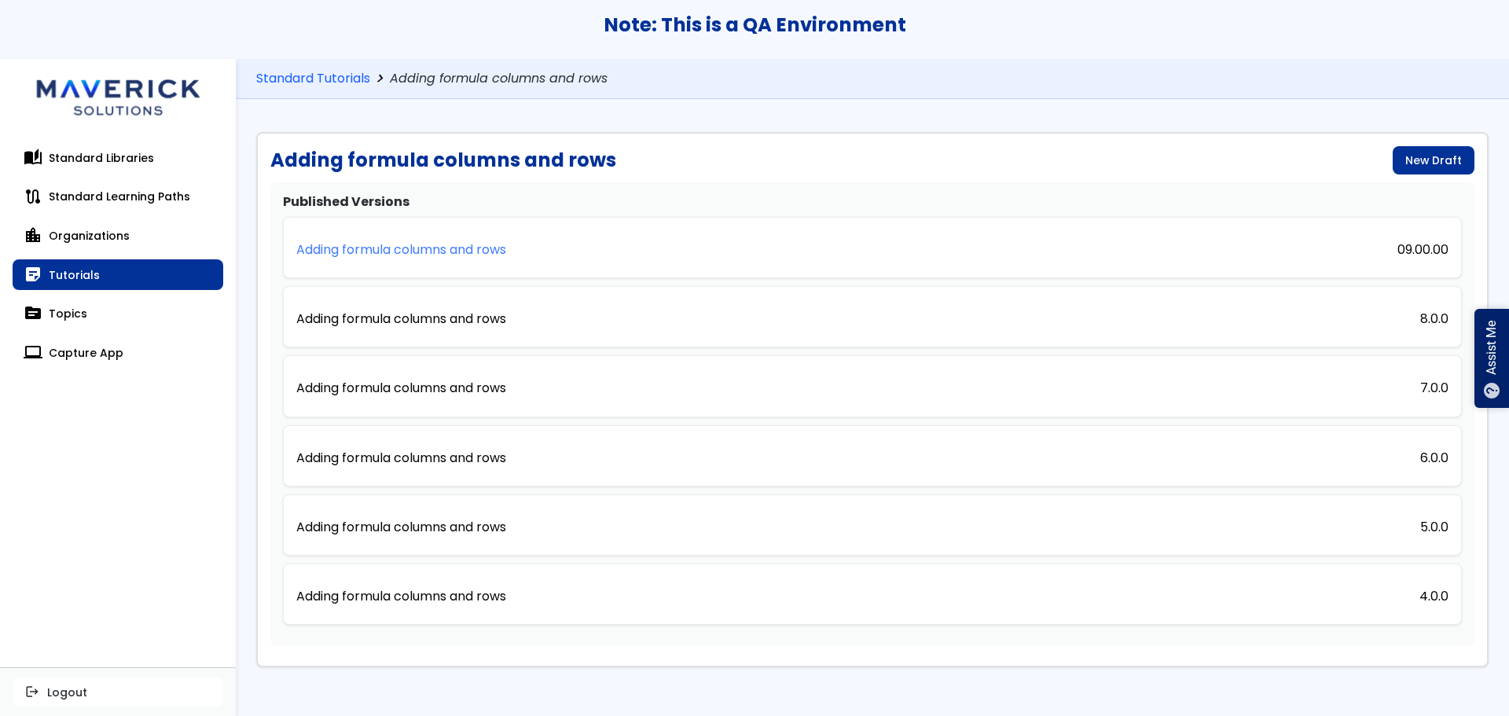
click at [464, 259] on link "Adding formula columns and rows" at bounding box center [401, 247] width 210 height 35
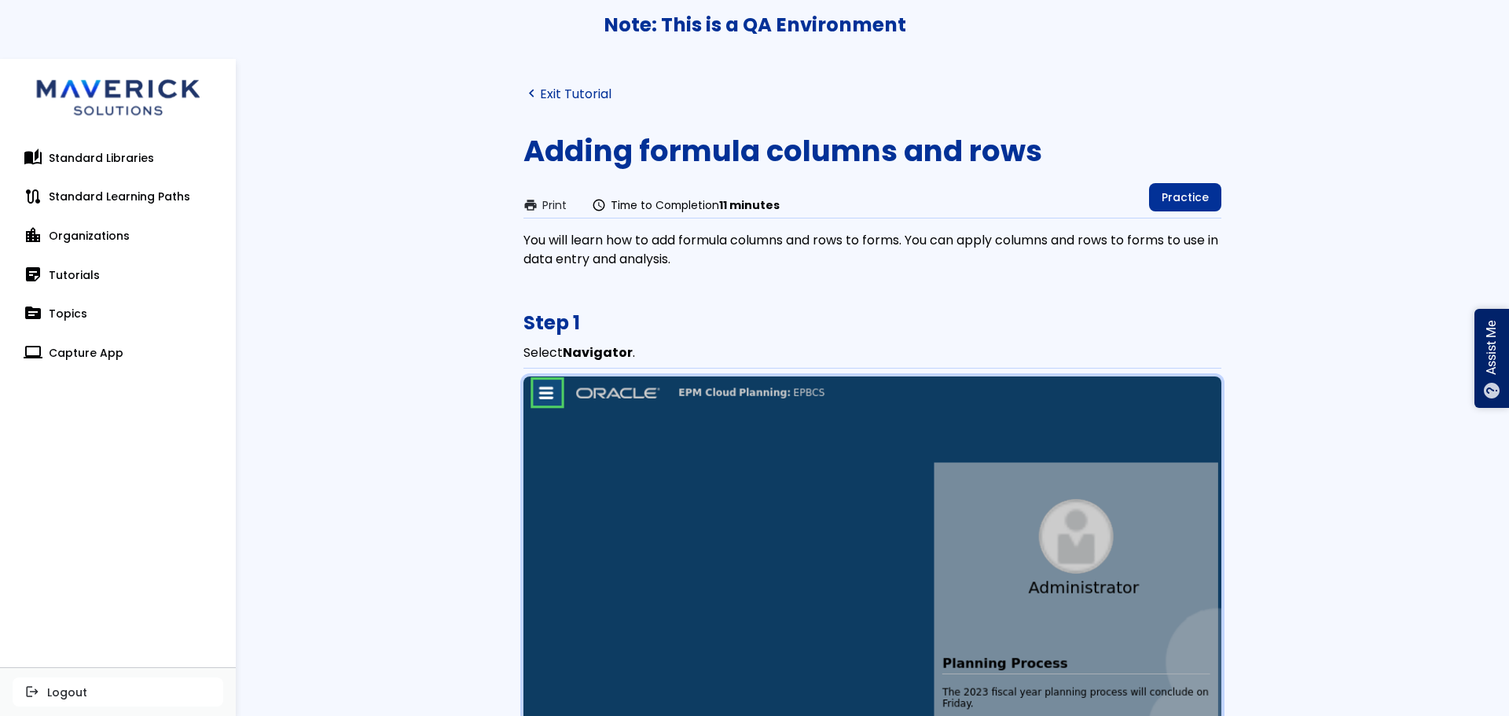
click at [567, 86] on link "navigate_before Exit Tutorial" at bounding box center [567, 93] width 88 height 15
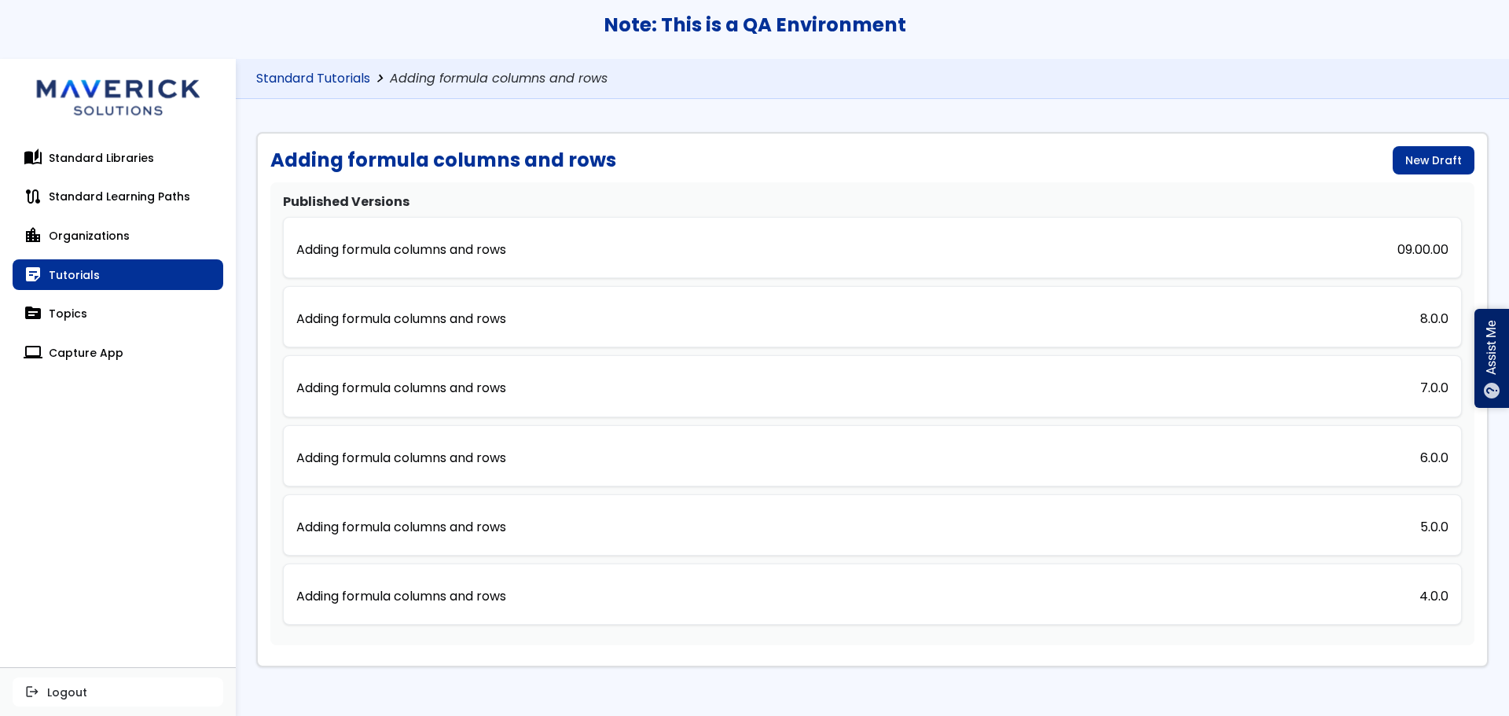
click at [305, 74] on link "Standard Tutorials" at bounding box center [313, 79] width 114 height 15
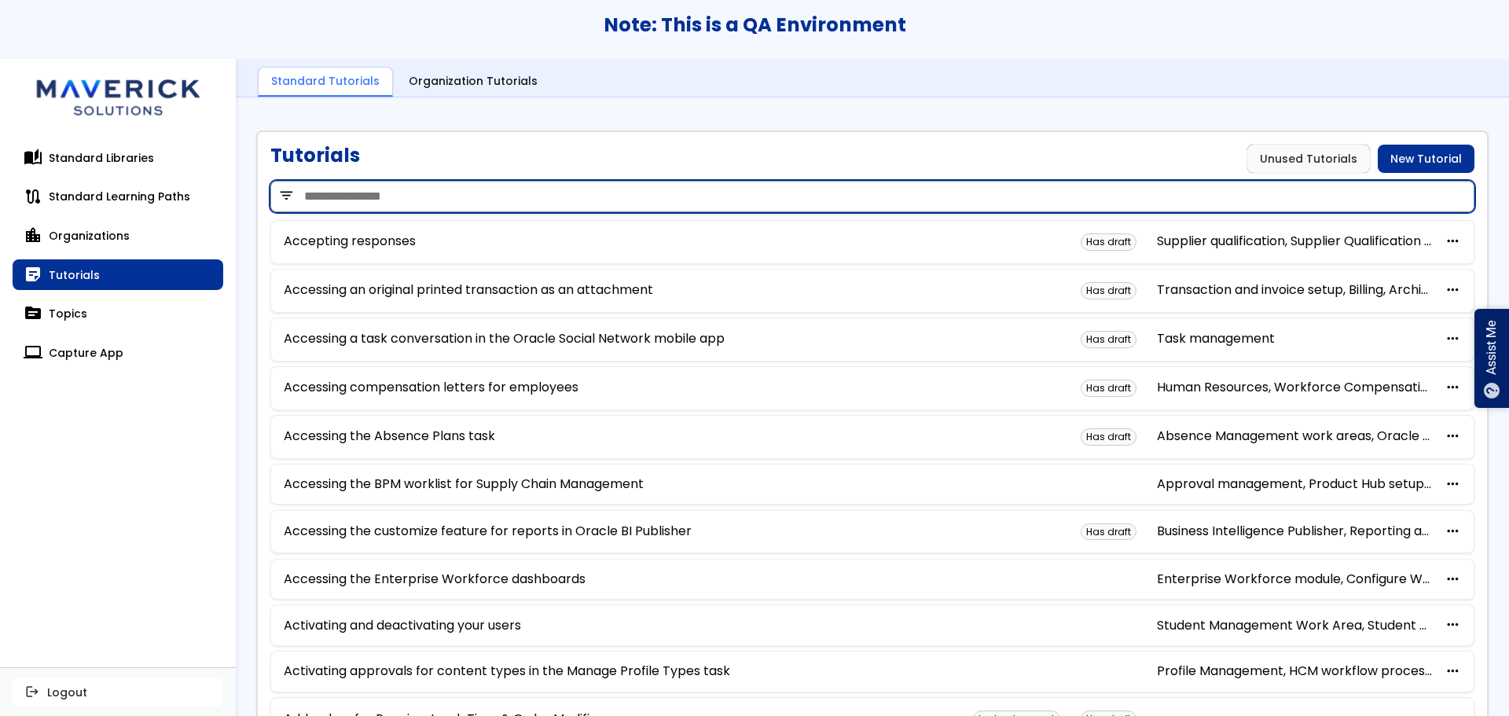
click at [410, 181] on input "search" at bounding box center [872, 196] width 1204 height 31
type input "******"
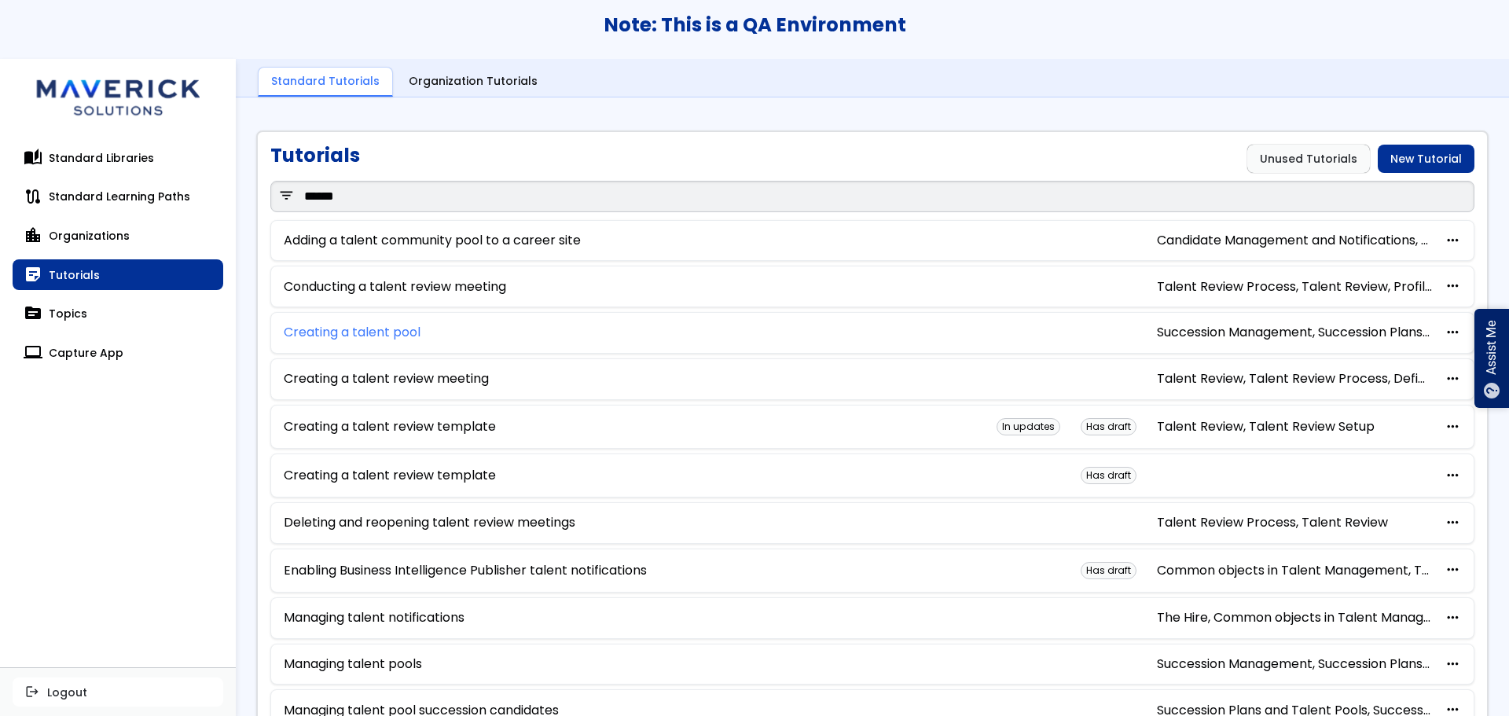
click at [379, 334] on link "Creating a talent pool" at bounding box center [352, 332] width 137 height 14
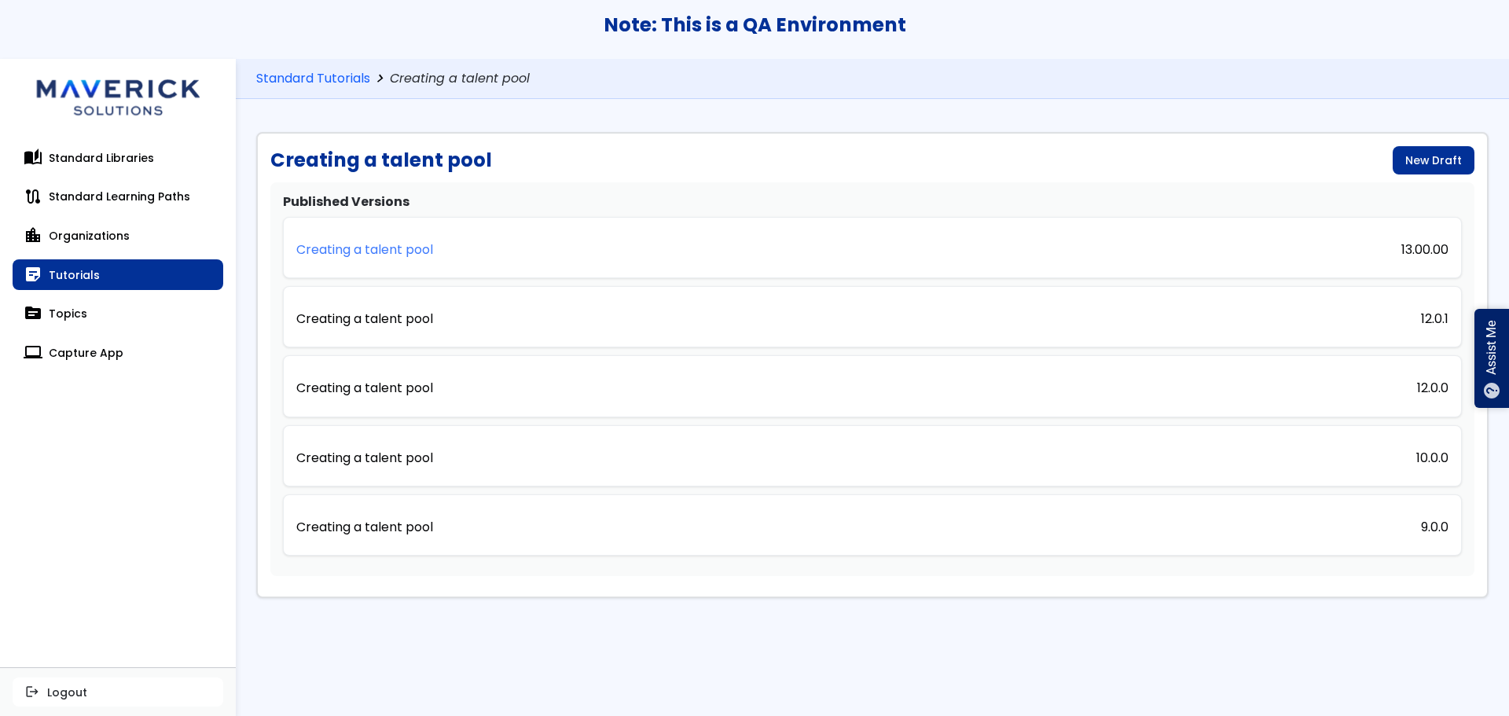
click at [388, 254] on p "Creating a talent pool" at bounding box center [364, 250] width 137 height 14
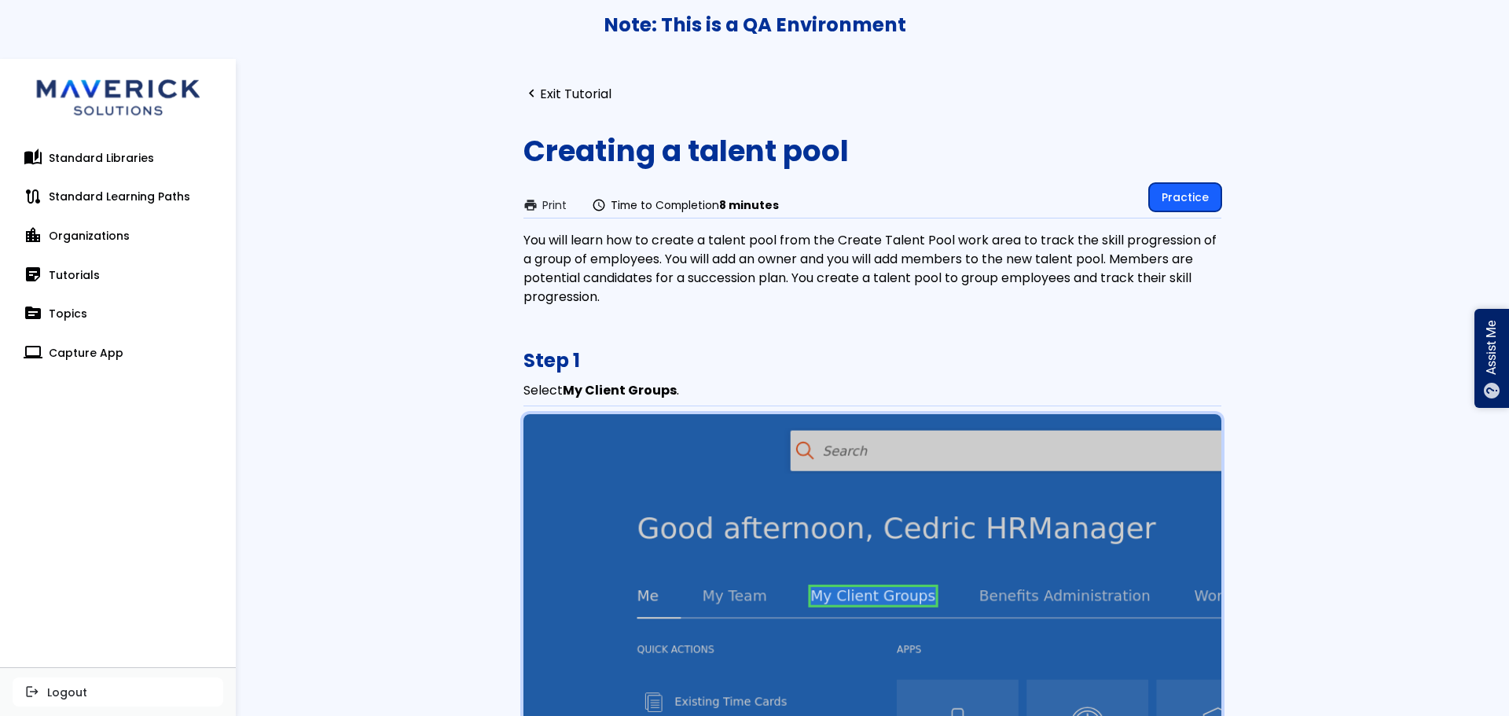
click at [1198, 204] on link "Practice" at bounding box center [1185, 197] width 72 height 28
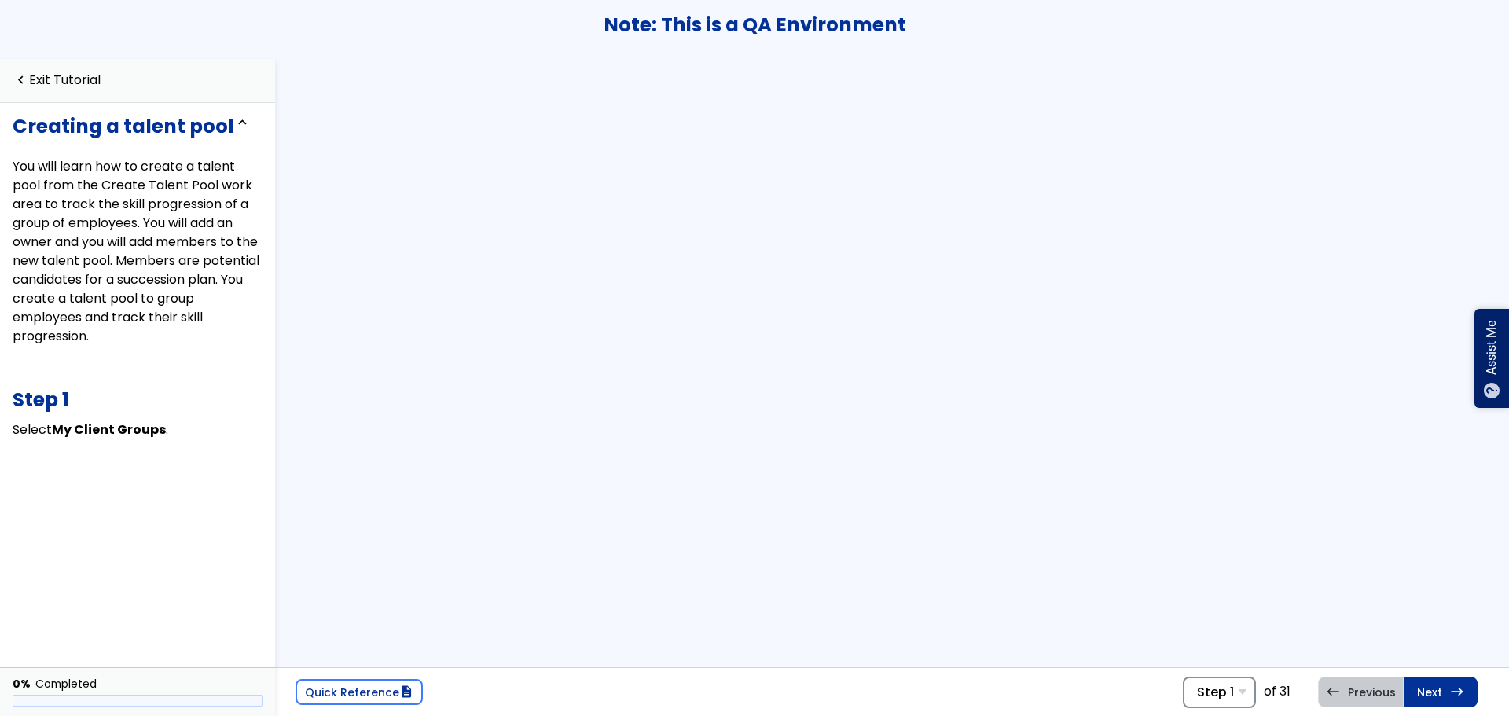
click at [1210, 685] on span "Step 1" at bounding box center [1215, 692] width 37 height 15
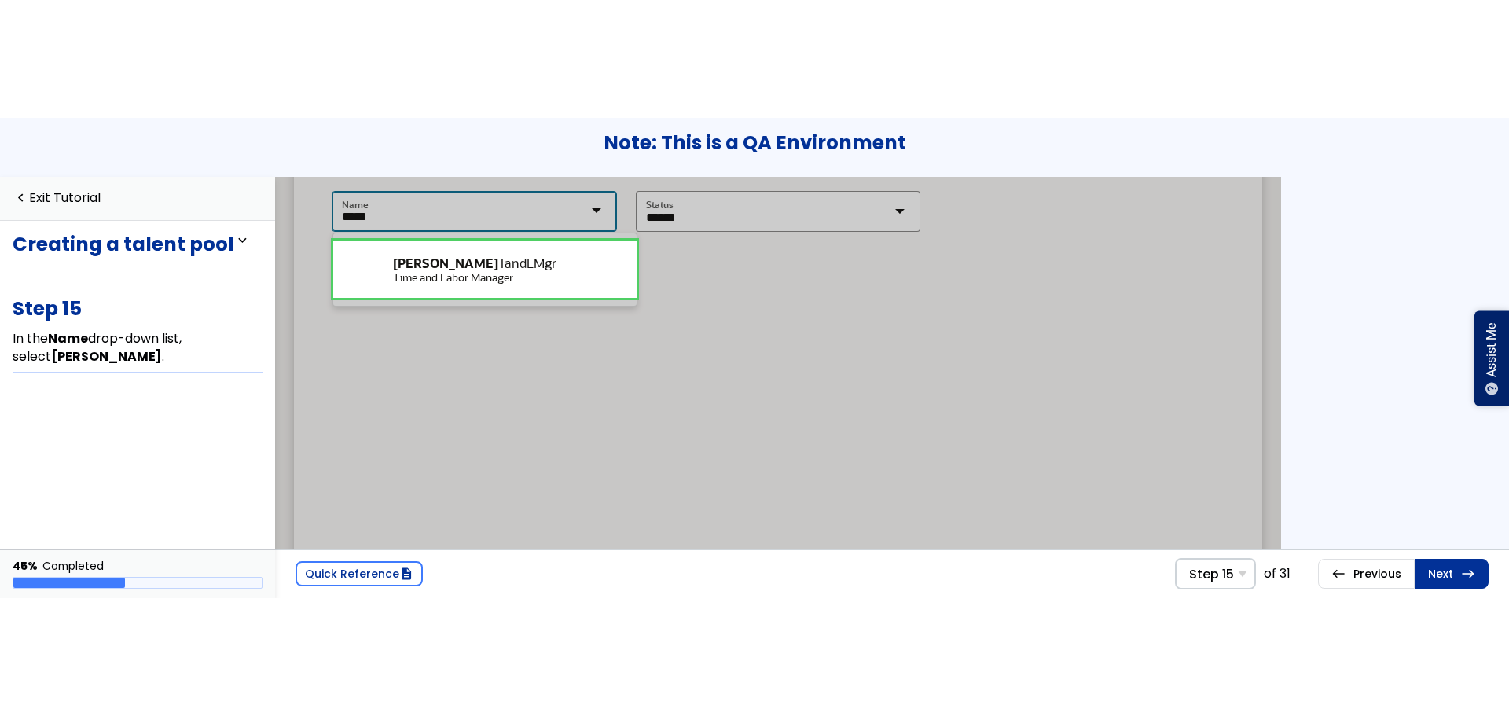
scroll to position [130, 0]
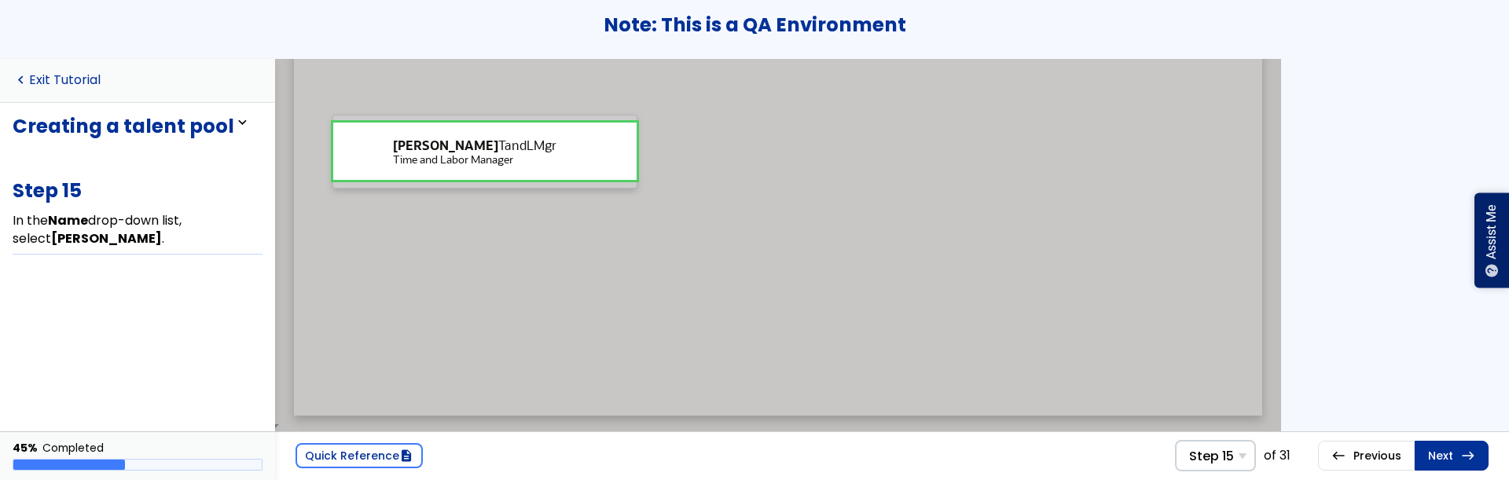
click at [75, 75] on link "navigate_before Exit Tutorial" at bounding box center [57, 80] width 88 height 15
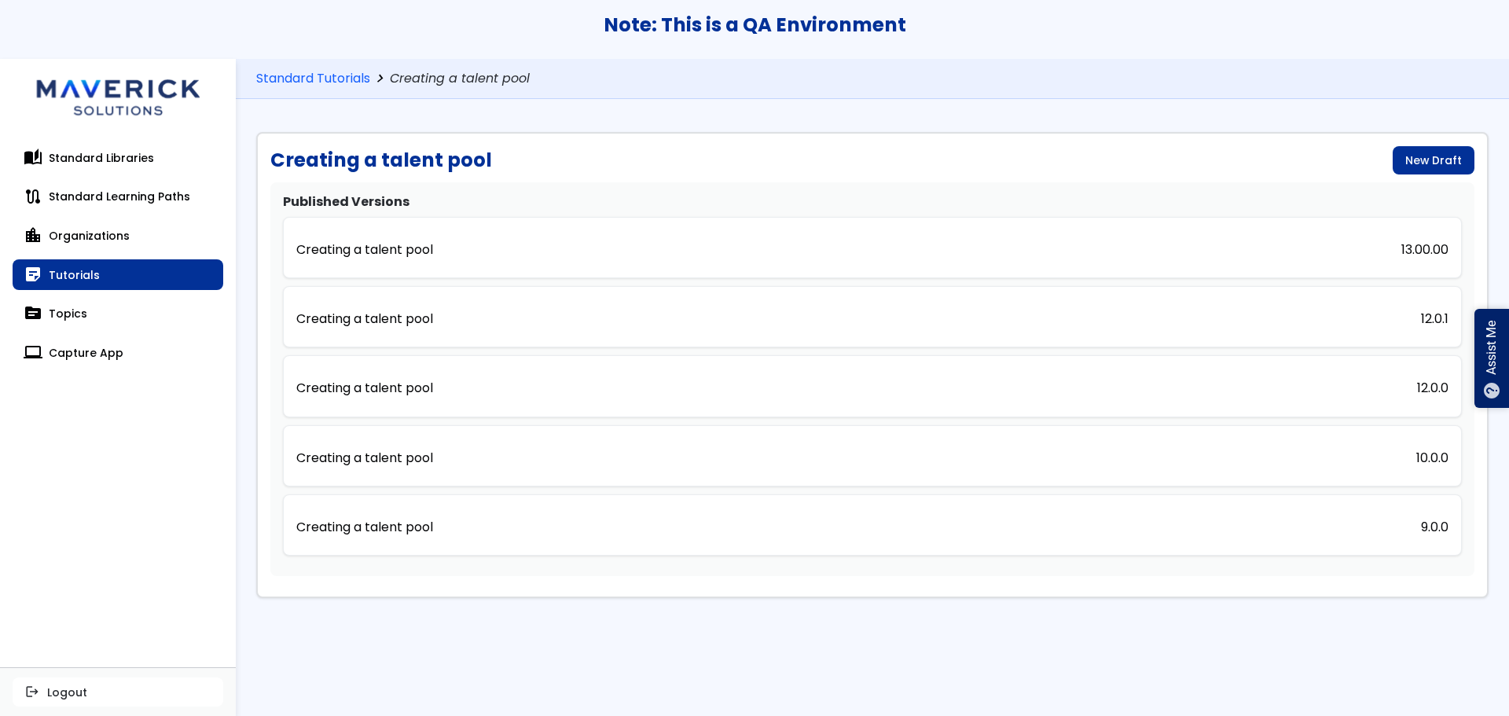
click at [1308, 174] on div "Creating a talent pool New Draft Published Versions Creating a talent pool 13.0…" at bounding box center [872, 364] width 1232 height 465
